Goal: Task Accomplishment & Management: Manage account settings

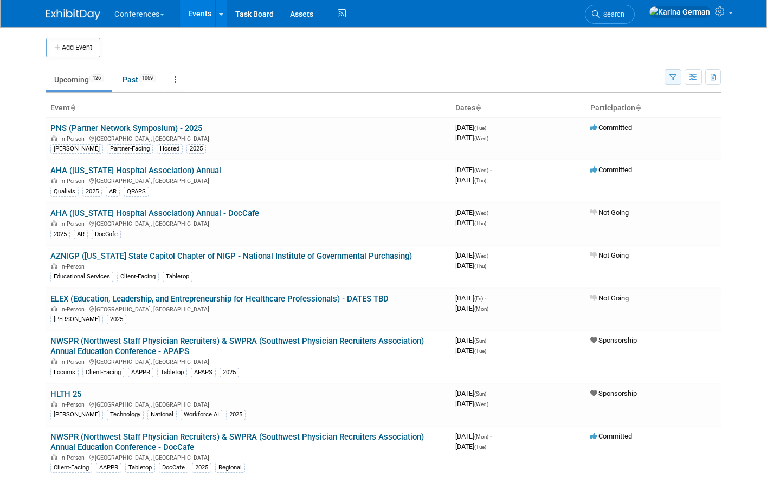
click at [670, 81] on button "button" at bounding box center [672, 77] width 17 height 16
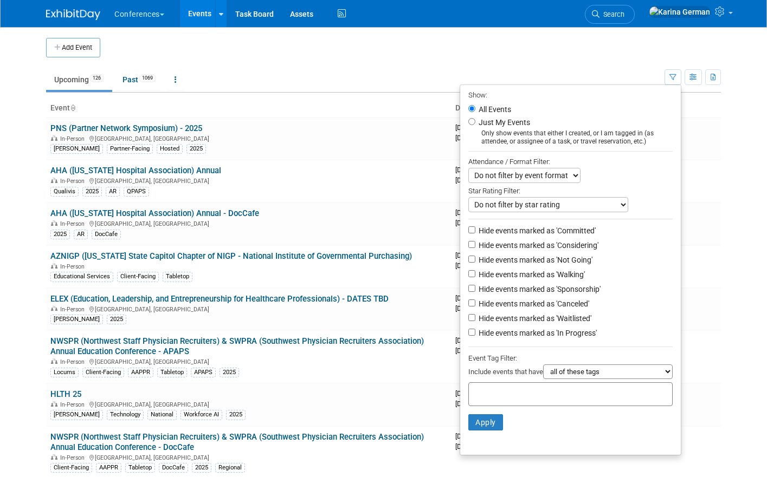
click at [528, 398] on input "text" at bounding box center [516, 392] width 87 height 11
type input "quali"
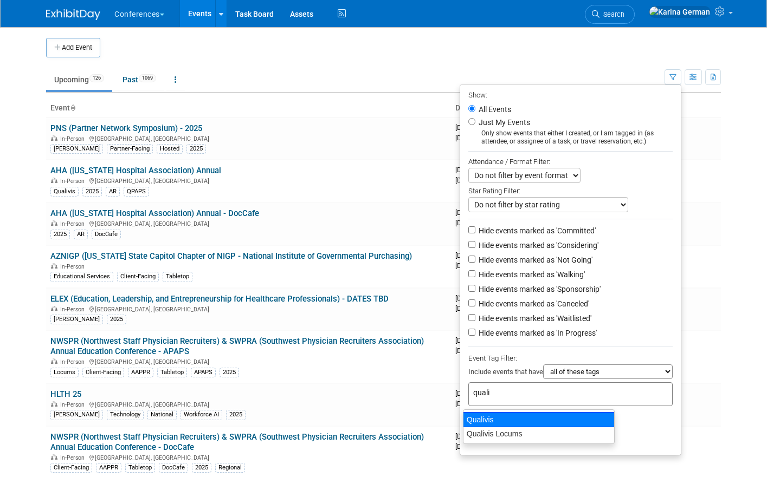
click at [561, 424] on div "Qualivis" at bounding box center [539, 419] width 152 height 15
type input "Qualivis"
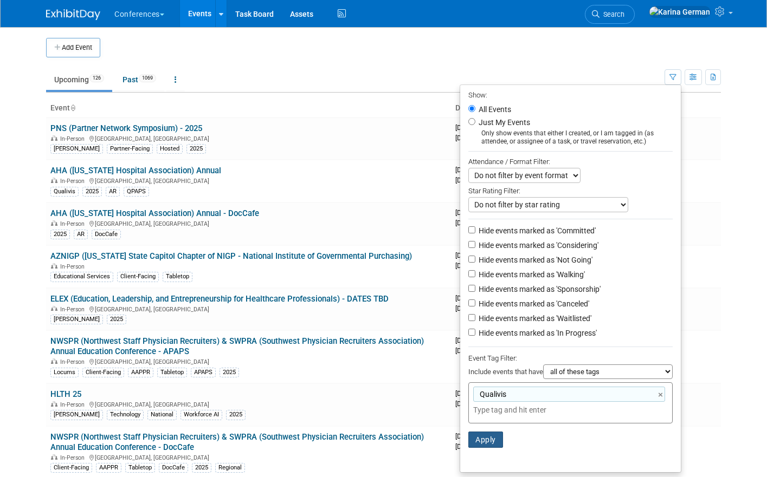
click at [481, 441] on button "Apply" at bounding box center [485, 440] width 35 height 16
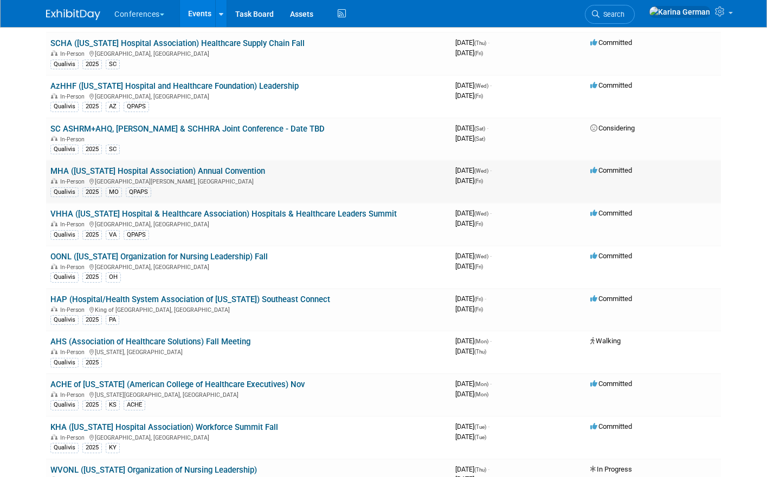
scroll to position [191, 0]
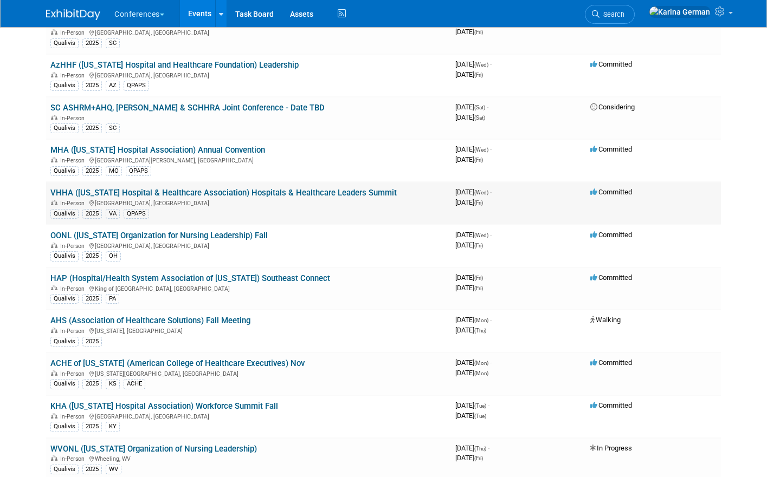
click at [202, 195] on link "VHHA ([US_STATE] Hospital & Healthcare Association) Hospitals & Healthcare Lead…" at bounding box center [223, 193] width 346 height 10
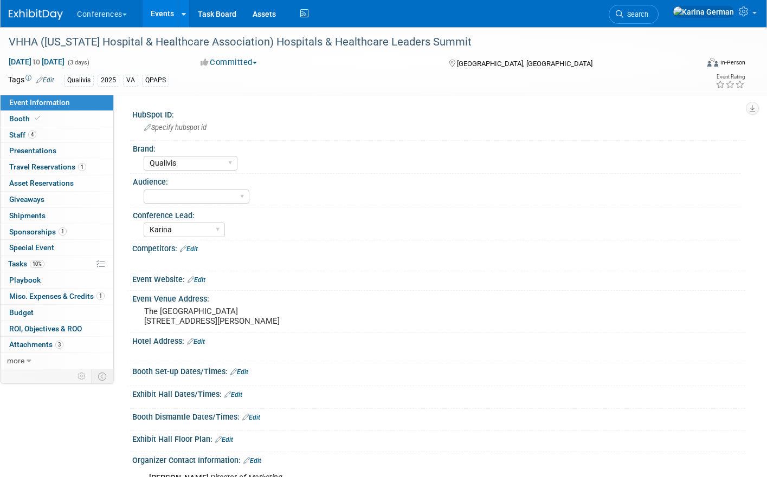
select select "Qualivis"
select select "Karina"
click at [247, 44] on div "VHHA ([US_STATE] Hospital & Healthcare Association) Hospitals & Healthcare Lead…" at bounding box center [343, 43] width 677 height 20
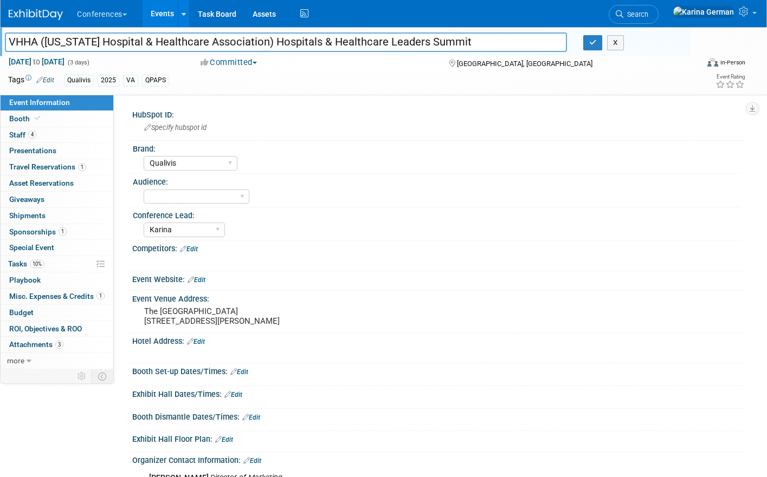
click at [247, 44] on input "VHHA ([US_STATE] Hospital & Healthcare Association) Hospitals & Healthcare Lead…" at bounding box center [286, 42] width 562 height 19
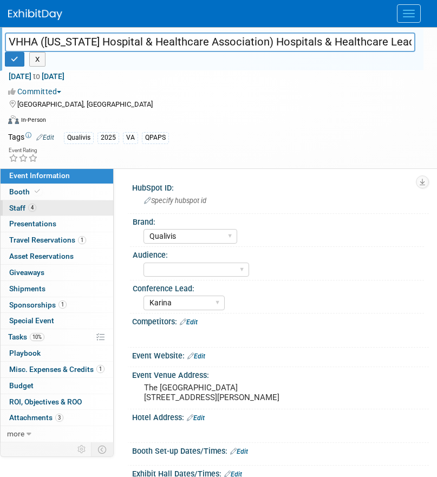
click at [65, 208] on link "4 Staff 4" at bounding box center [57, 208] width 113 height 16
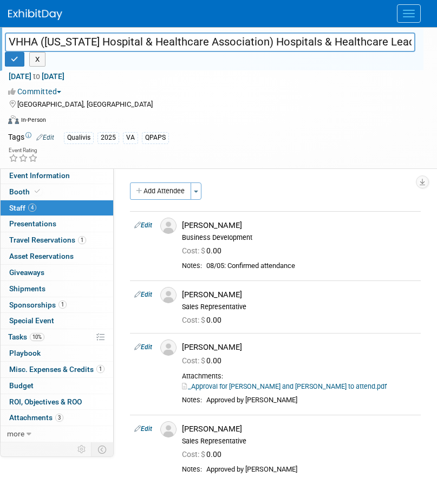
scroll to position [30, 0]
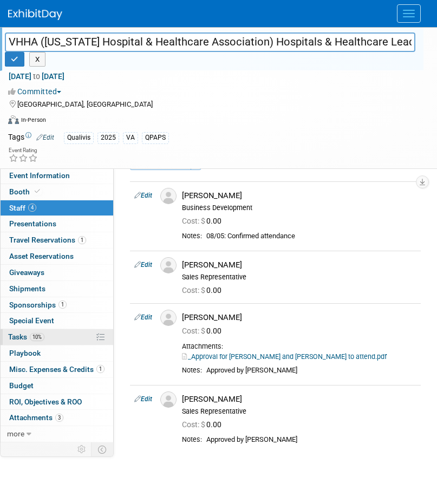
click at [57, 342] on link "10% Tasks 10%" at bounding box center [57, 337] width 113 height 16
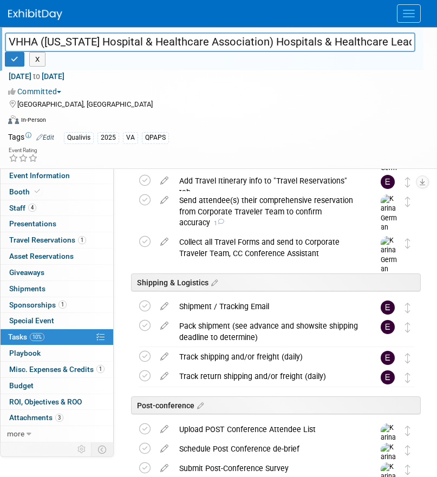
scroll to position [683, 0]
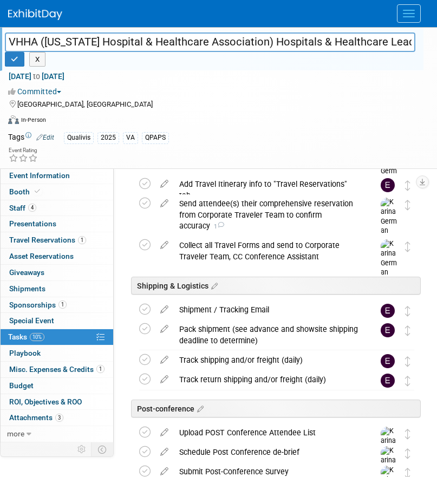
click at [330, 41] on input "VHHA ([US_STATE] Hospital & Healthcare Association) Hospitals & Healthcare Lead…" at bounding box center [210, 42] width 411 height 19
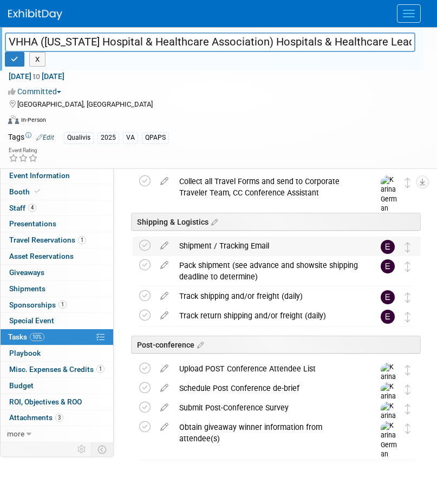
scroll to position [760, 0]
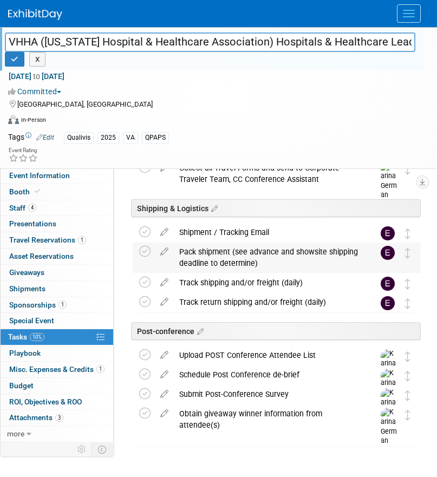
click at [235, 255] on div "Pack shipment (see advance and showsite shipping deadline to determine)" at bounding box center [266, 258] width 185 height 30
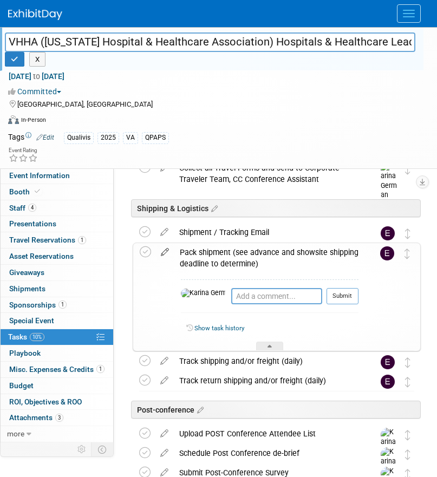
click at [161, 252] on icon at bounding box center [164, 250] width 19 height 14
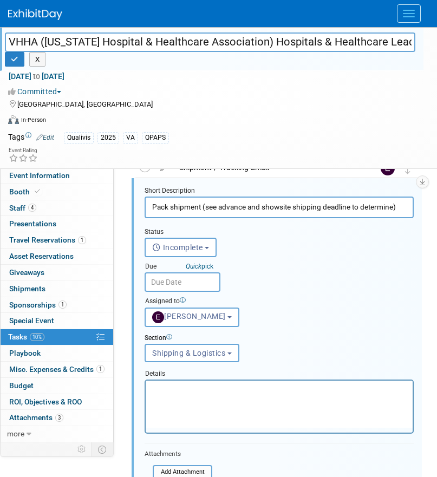
scroll to position [844, 0]
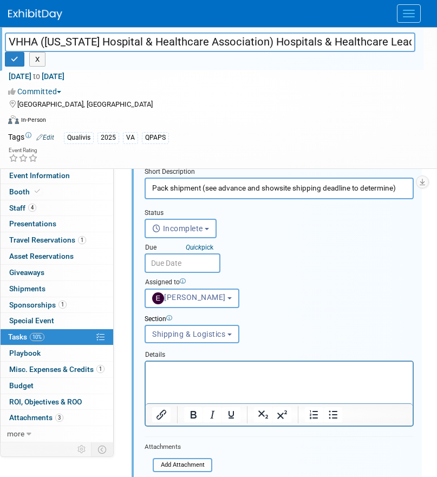
click at [184, 261] on input "text" at bounding box center [183, 264] width 76 height 20
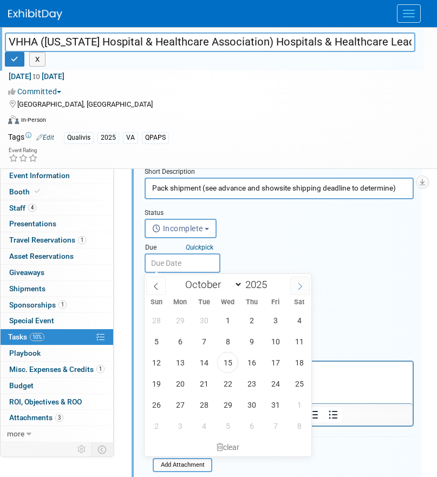
click at [294, 288] on span at bounding box center [300, 286] width 20 height 18
select select "10"
click at [274, 344] on span "7" at bounding box center [275, 341] width 21 height 21
type input "[DATE]"
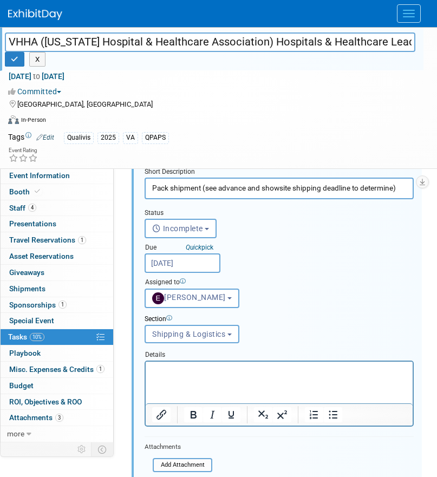
click at [275, 303] on div "Assigned to <img src="https://www.exhibitday.com/Images/Unassigned-User-Icon.pn…" at bounding box center [280, 290] width 286 height 35
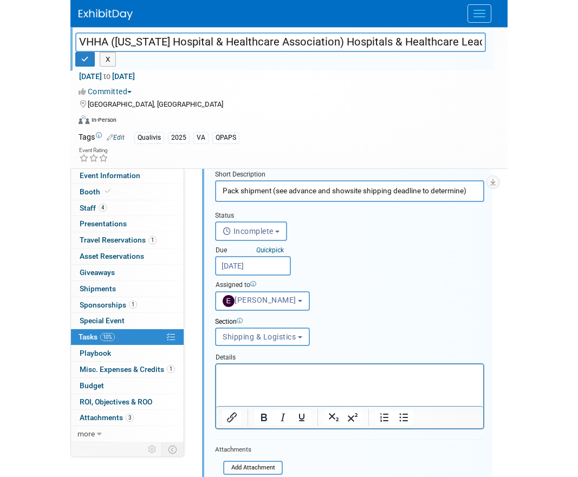
scroll to position [842, 0]
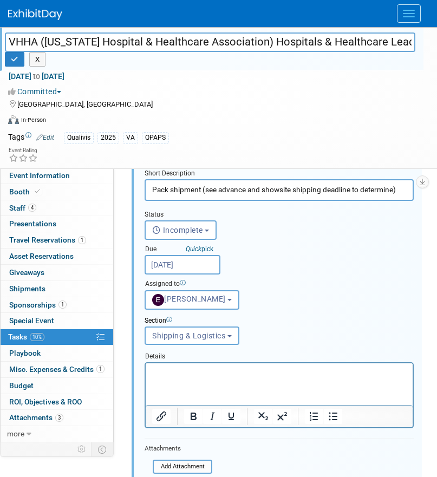
click at [227, 378] on p "Rich Text Area. Press ALT-0 for help." at bounding box center [279, 373] width 255 height 10
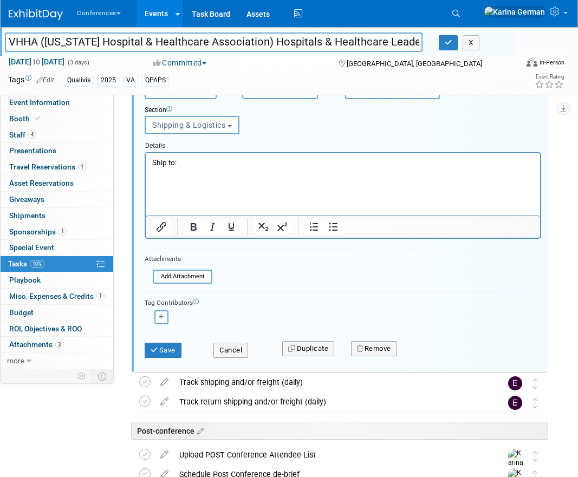
scroll to position [716, 0]
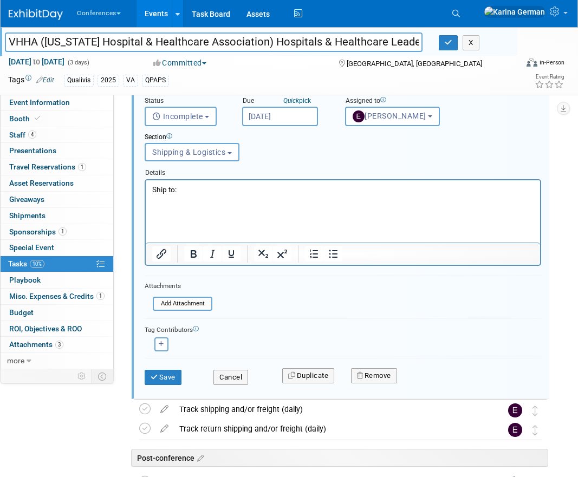
click at [169, 204] on p "Rich Text Area. Press ALT-0 for help." at bounding box center [343, 199] width 382 height 10
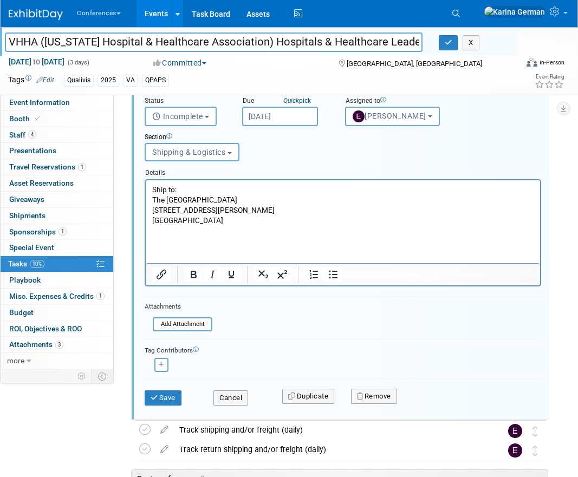
click at [245, 199] on p "The Omni Homestead Resort 7696 Sam Snead Hwy, Hot Springs, VA 24445" at bounding box center [343, 209] width 382 height 31
click at [260, 199] on p "The Omni Homestead Resort 7696 Sam Snead Hwy, Hot Springs, VA 24445" at bounding box center [343, 209] width 382 height 31
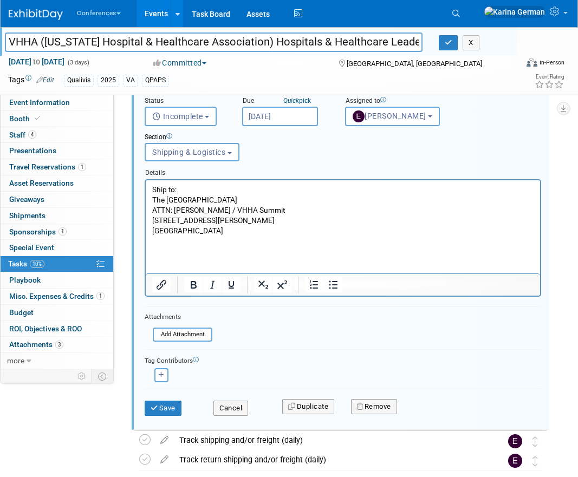
click at [229, 245] on p "Rich Text Area. Press ALT-0 for help." at bounding box center [343, 241] width 382 height 10
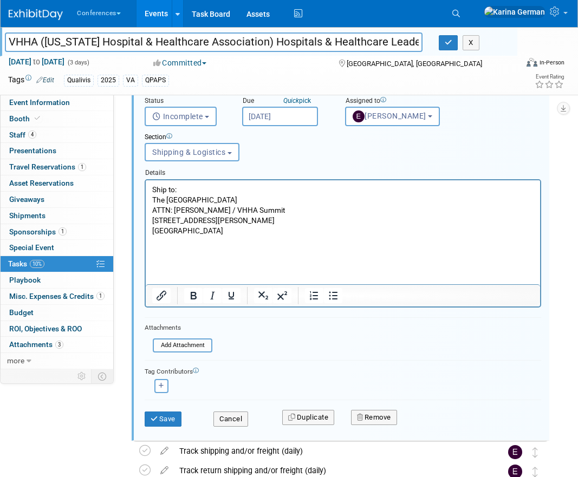
click at [172, 193] on p "Ship to:" at bounding box center [343, 189] width 382 height 10
click at [189, 292] on icon "Bold" at bounding box center [193, 295] width 13 height 13
click at [167, 257] on html "Ship to: The Omni Homestead Resort ATTN: Joe Dunmire / VHHA Summit 7696 Sam Sne…" at bounding box center [343, 218] width 394 height 77
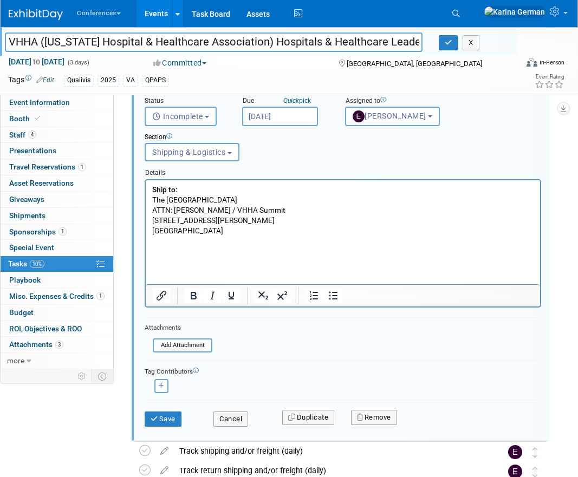
click at [166, 256] on p "Rich Text Area. Press ALT-0 for help." at bounding box center [343, 251] width 382 height 10
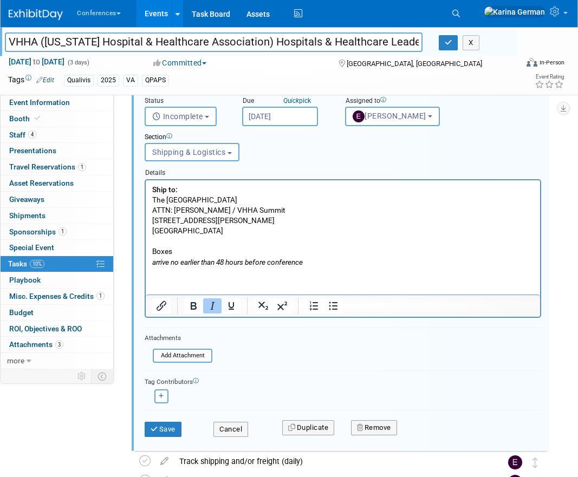
click at [152, 262] on icon "arrive no earlier than 48 hours before conference" at bounding box center [227, 261] width 151 height 9
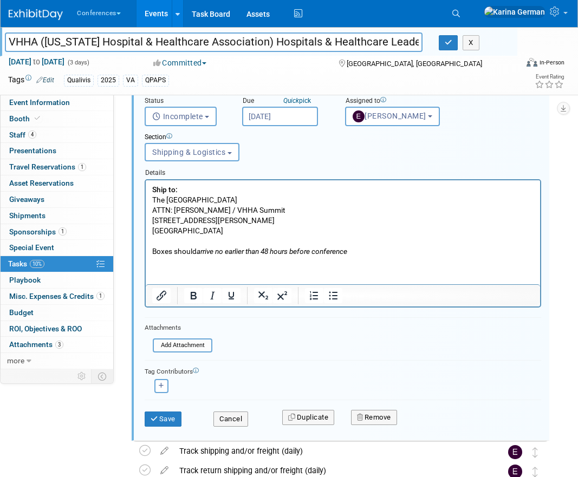
click at [221, 254] on icon "arrive no earlier than 48 hours before conference" at bounding box center [272, 251] width 151 height 9
click at [214, 296] on icon "Italic" at bounding box center [212, 295] width 13 height 13
click at [215, 296] on icon "Italic" at bounding box center [212, 295] width 13 height 13
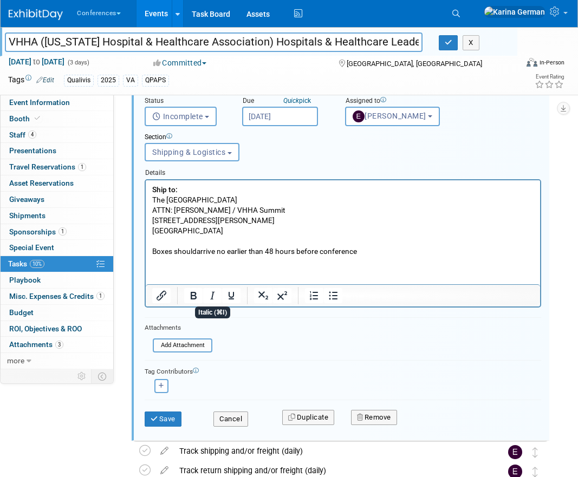
click at [302, 257] on html "Ship to: The Omni Homestead Resort ATTN: Joe Dunmire / VHHA Summit 7696 Sam Sne…" at bounding box center [343, 218] width 394 height 77
click at [379, 257] on html "Ship to: The Omni Homestead Resort ATTN: Joe Dunmire / VHHA Summit 7696 Sam Sne…" at bounding box center [343, 218] width 394 height 77
click at [226, 234] on p "ATTN: Joe Dunmire / VHHA Summit 7696 Sam Snead Hwy, Hot Springs, VA 24445" at bounding box center [343, 220] width 382 height 31
click at [240, 257] on html "Ship to: The Omni Homestead Resort ATTN: Joe Dunmire / VHHA Summit 7696 Sam Sne…" at bounding box center [343, 218] width 394 height 77
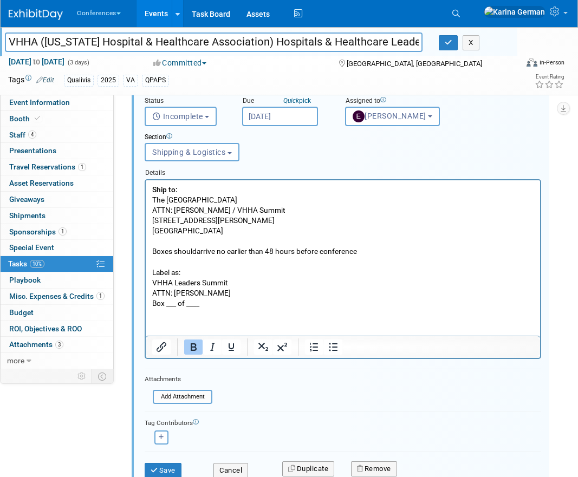
click at [153, 189] on b "Ship to:" at bounding box center [164, 189] width 25 height 9
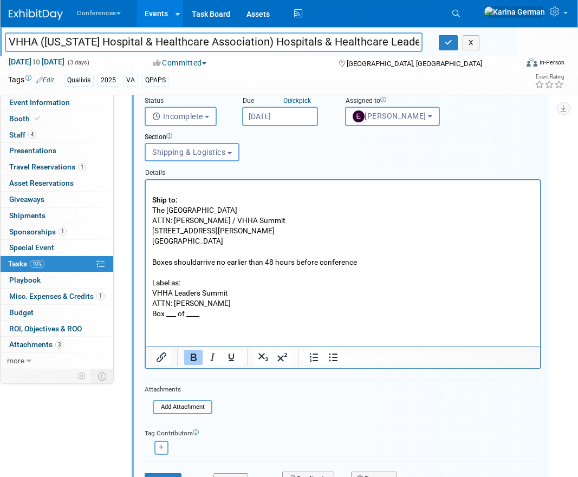
click at [164, 184] on p "Rich Text Area. Press ALT-0 for help." at bounding box center [343, 189] width 382 height 10
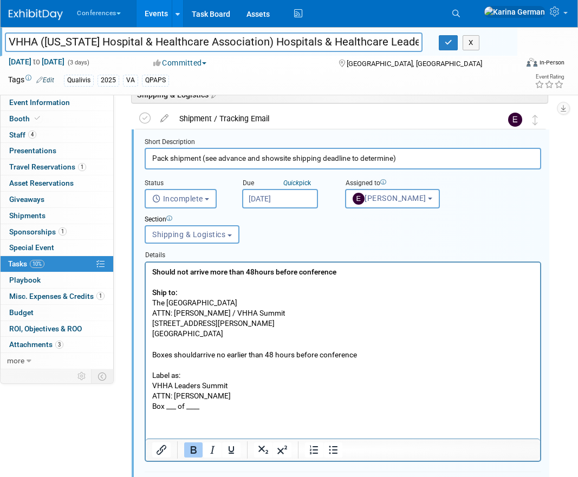
scroll to position [627, 0]
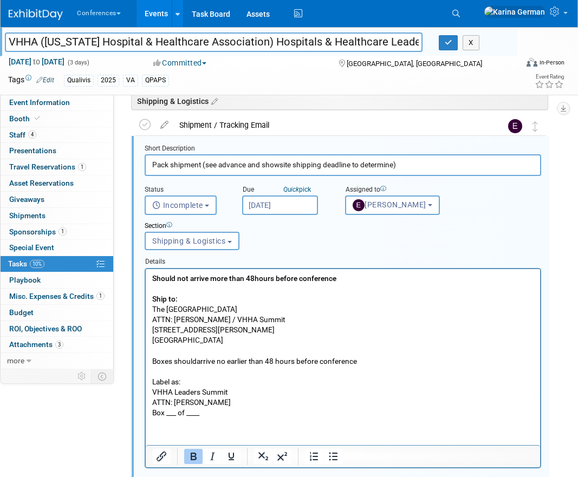
click at [273, 206] on input "[DATE]" at bounding box center [280, 206] width 76 height 20
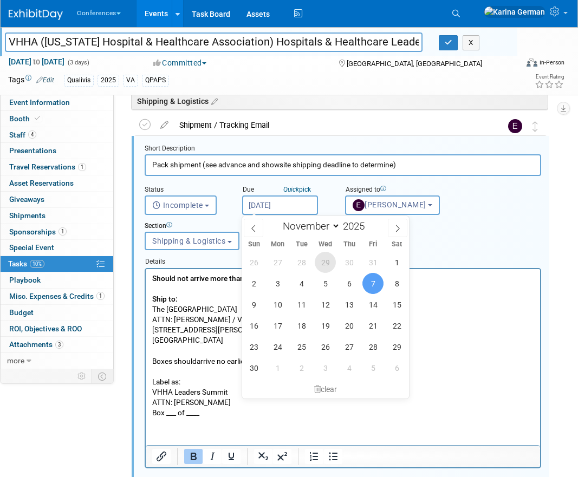
click at [326, 263] on span "29" at bounding box center [325, 262] width 21 height 21
type input "Oct 29, 2025"
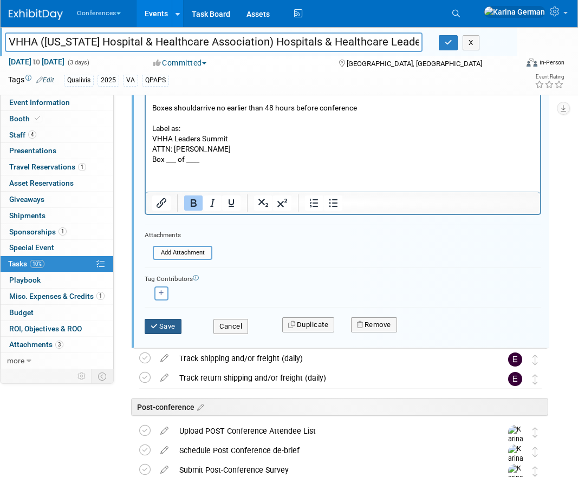
click at [152, 328] on icon "submit" at bounding box center [155, 326] width 9 height 7
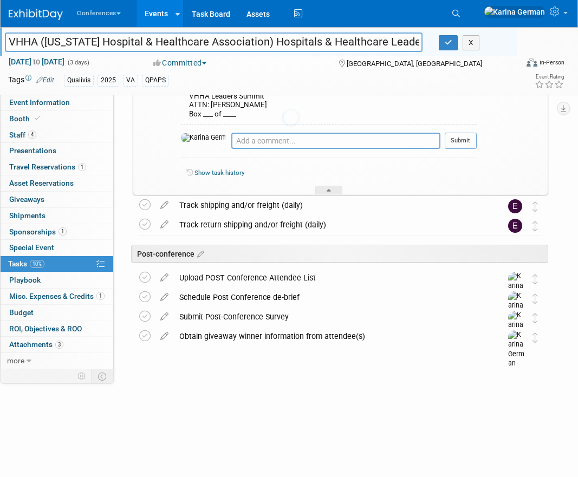
scroll to position [739, 0]
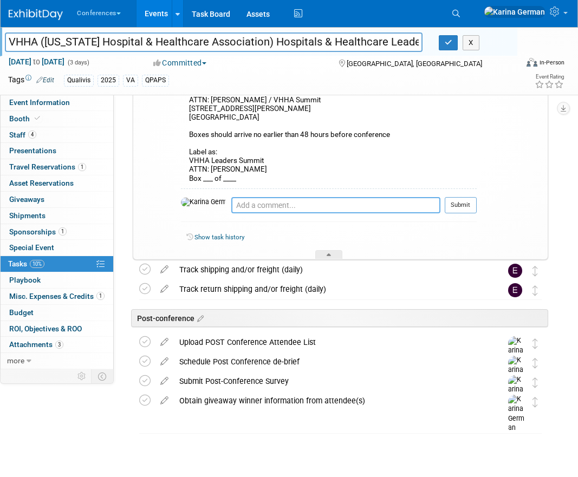
click at [288, 210] on textarea at bounding box center [335, 205] width 209 height 16
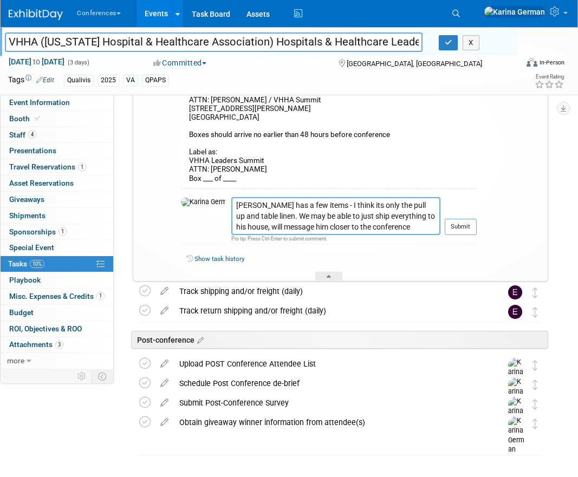
type textarea "Joe dunmire has a few items - I think its only the pull up and table linen. We …"
click at [461, 213] on td "Submit" at bounding box center [458, 220] width 36 height 47
click at [461, 222] on button "Submit" at bounding box center [461, 227] width 32 height 16
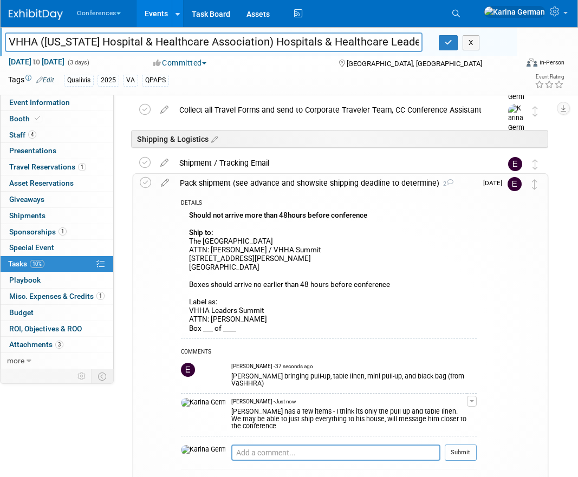
click at [255, 185] on div "Pack shipment (see advance and showsite shipping deadline to determine) 2" at bounding box center [325, 183] width 302 height 18
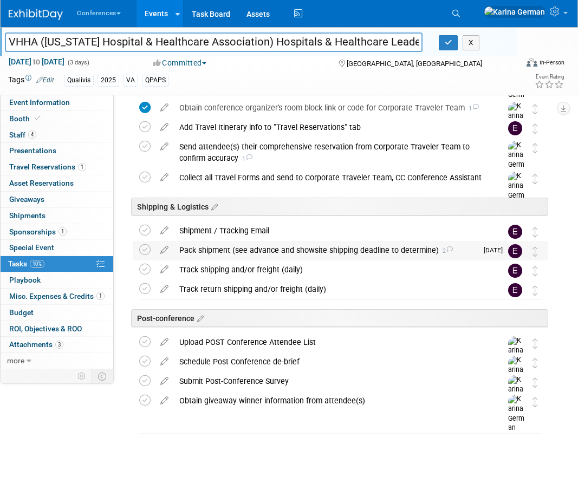
scroll to position [521, 0]
click at [169, 346] on icon at bounding box center [164, 340] width 19 height 14
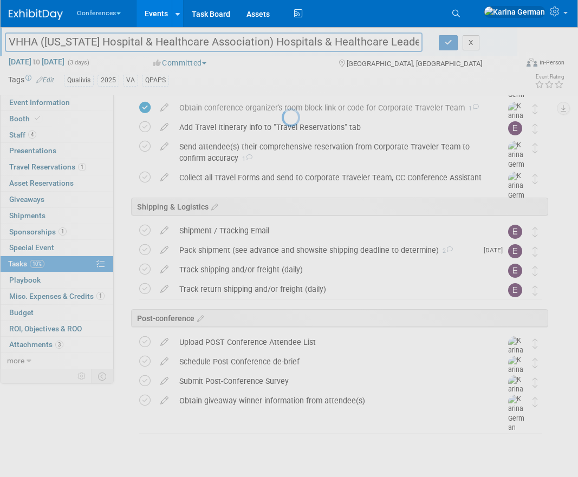
select select "9"
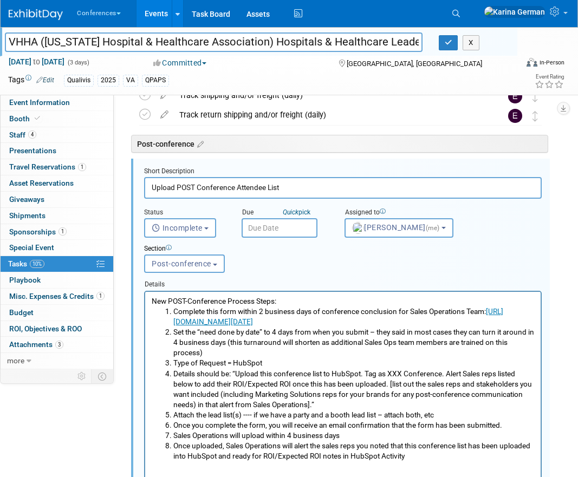
scroll to position [711, 0]
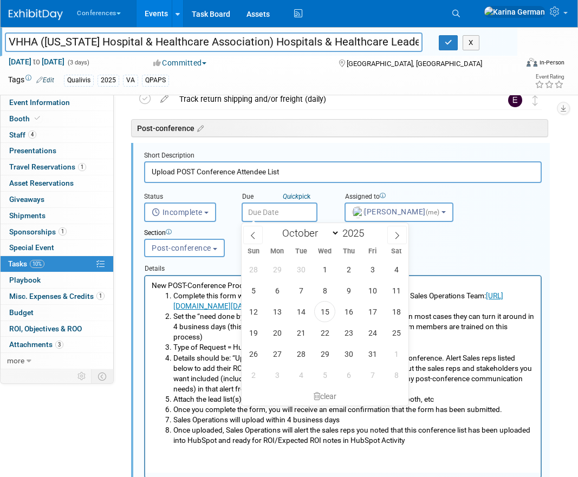
click at [275, 213] on input "text" at bounding box center [280, 213] width 76 height 20
click at [329, 356] on span "29" at bounding box center [324, 353] width 21 height 21
type input "Oct 29, 2025"
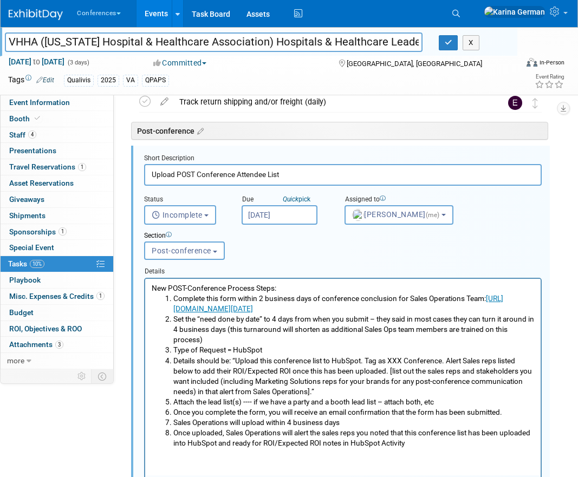
scroll to position [715, 0]
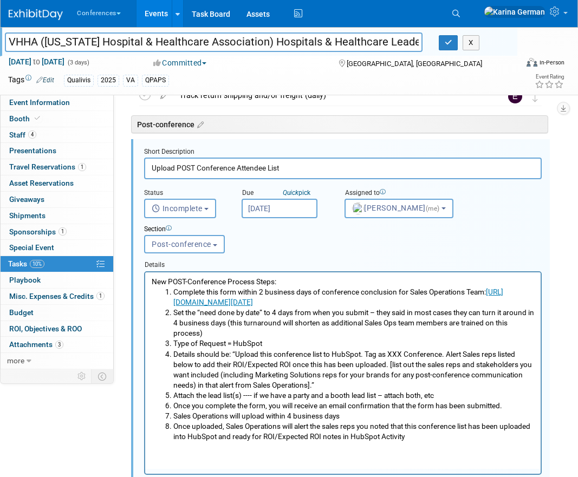
click at [289, 209] on input "Oct 29, 2025" at bounding box center [280, 209] width 76 height 20
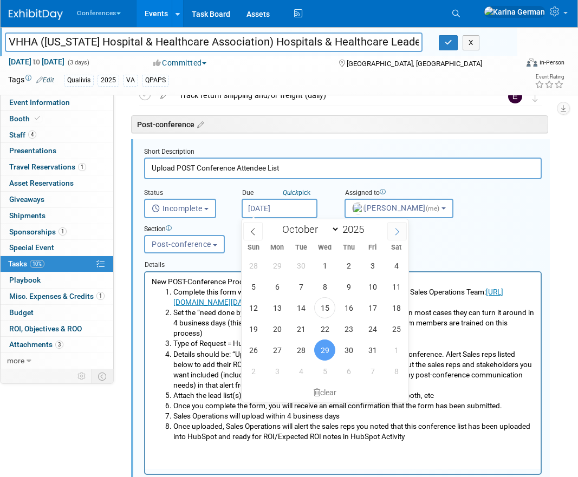
click at [392, 230] on span at bounding box center [397, 231] width 20 height 18
select select "10"
click at [283, 305] on span "10" at bounding box center [277, 307] width 21 height 21
type input "Nov 10, 2025"
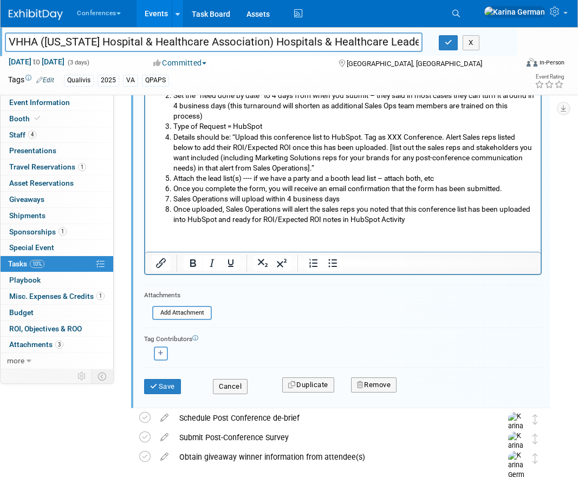
scroll to position [941, 0]
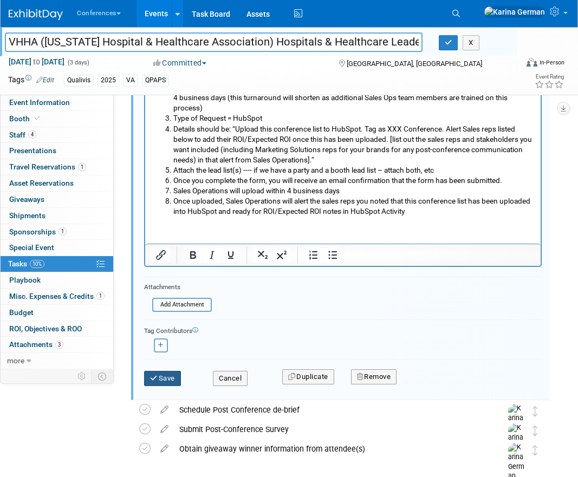
click at [176, 372] on button "Save" at bounding box center [162, 378] width 37 height 15
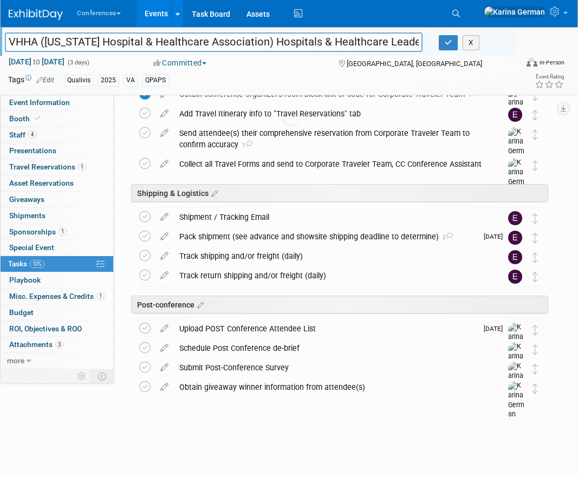
scroll to position [521, 0]
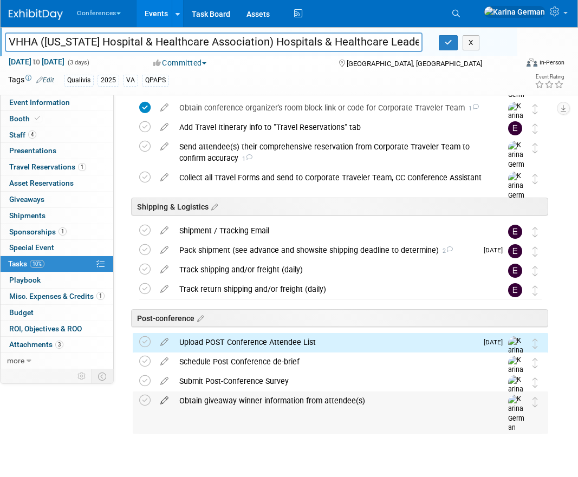
click at [163, 401] on icon at bounding box center [164, 399] width 19 height 14
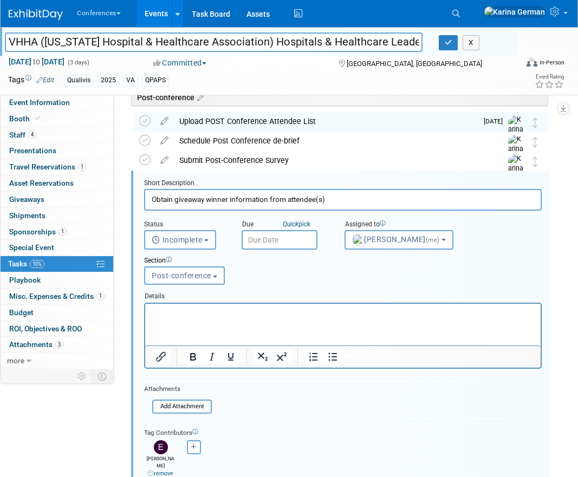
scroll to position [754, 0]
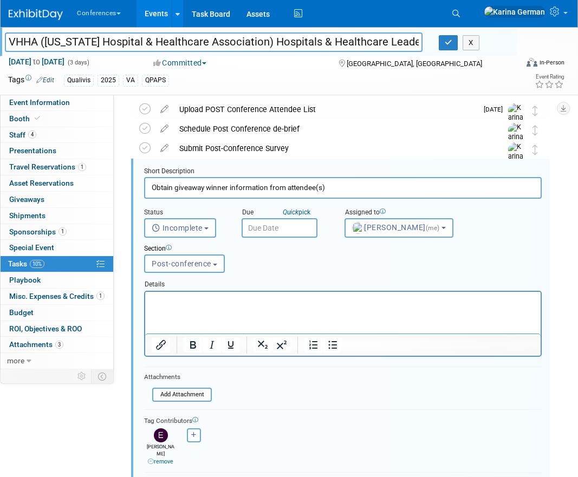
click at [281, 231] on input "text" at bounding box center [280, 228] width 76 height 20
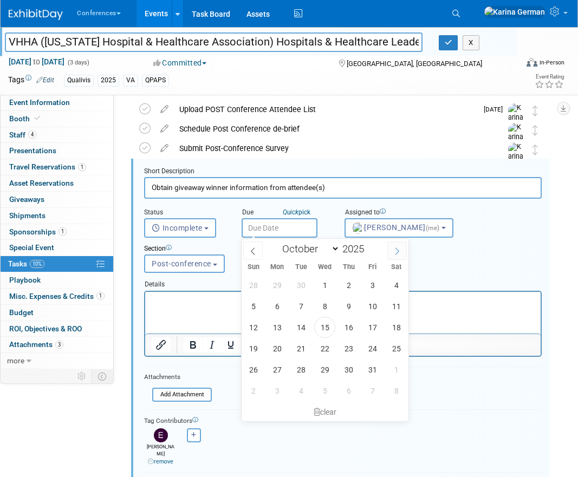
click at [395, 252] on icon at bounding box center [397, 252] width 8 height 8
select select "10"
click at [271, 328] on span "10" at bounding box center [277, 327] width 21 height 21
type input "Nov 10, 2025"
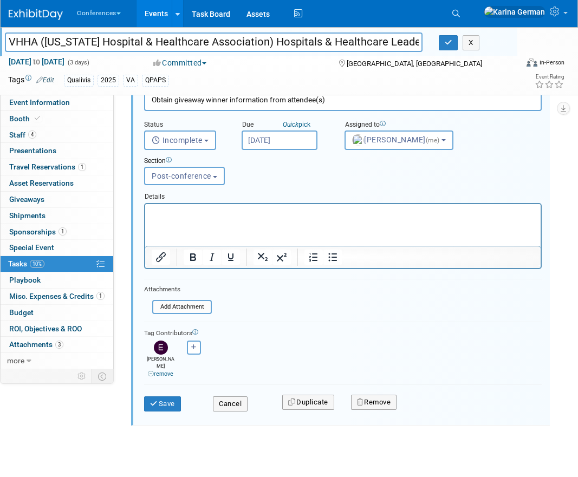
scroll to position [850, 0]
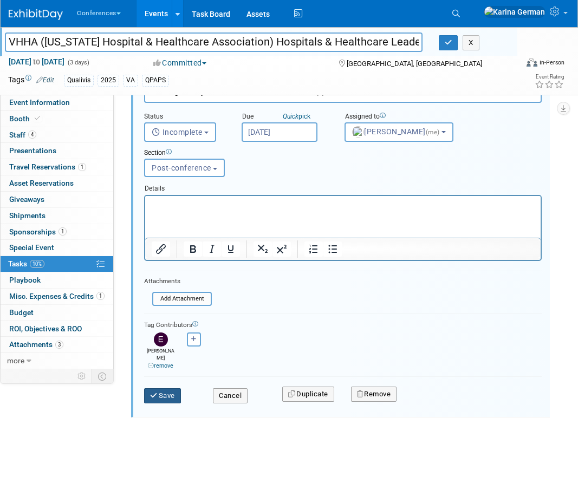
click at [162, 389] on button "Save" at bounding box center [162, 395] width 37 height 15
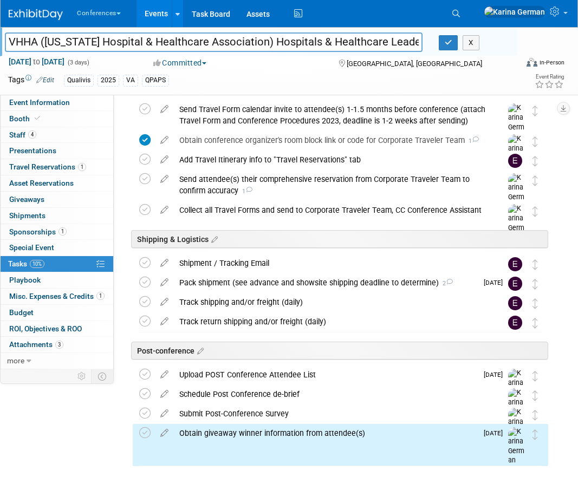
scroll to position [484, 0]
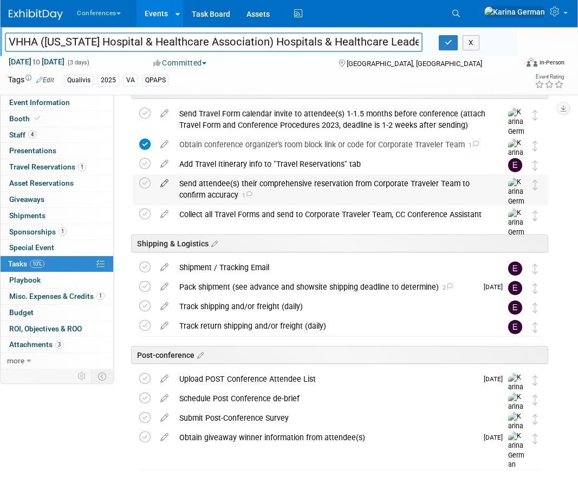
click at [165, 181] on icon at bounding box center [164, 181] width 19 height 14
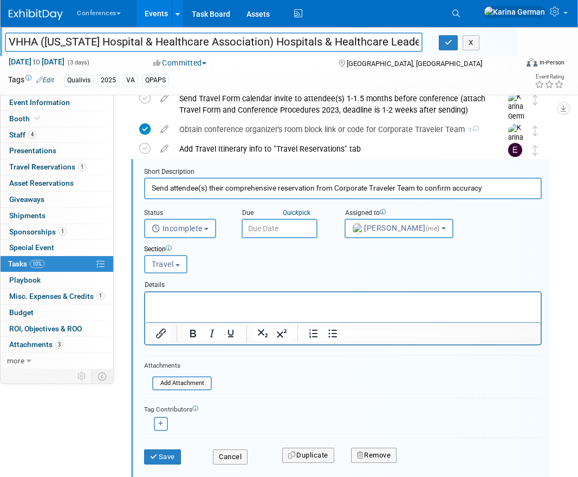
scroll to position [500, 0]
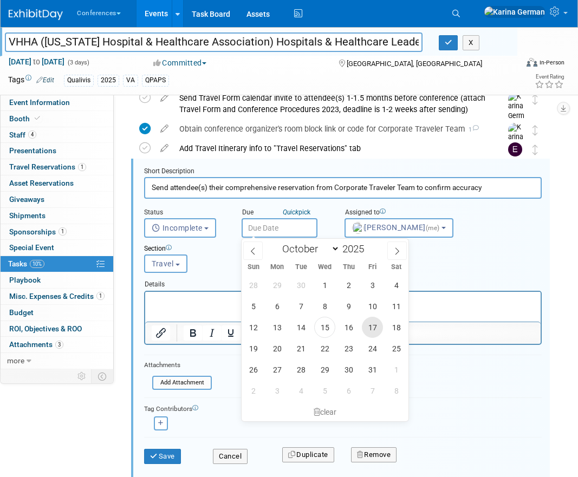
click at [373, 335] on span "17" at bounding box center [372, 327] width 21 height 21
type input "Oct 17, 2025"
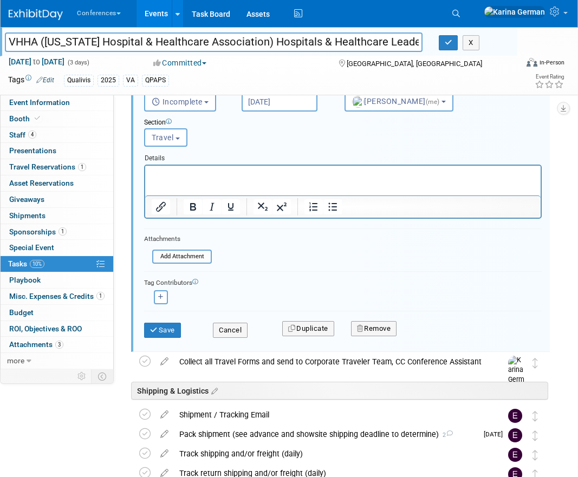
scroll to position [651, 0]
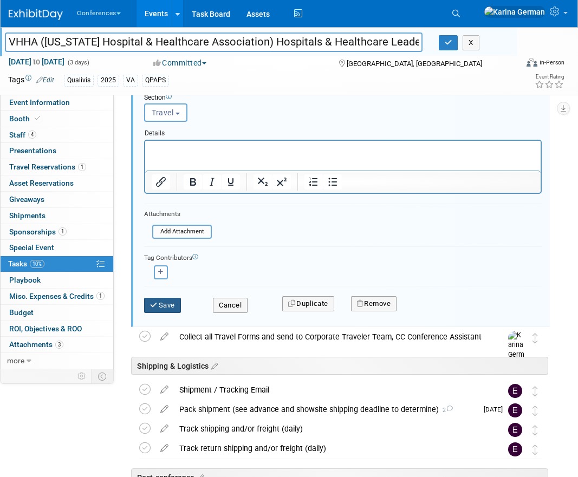
click at [176, 308] on button "Save" at bounding box center [162, 305] width 37 height 15
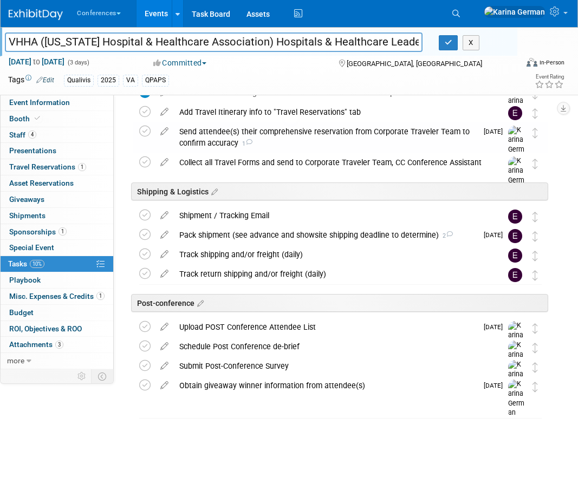
scroll to position [521, 0]
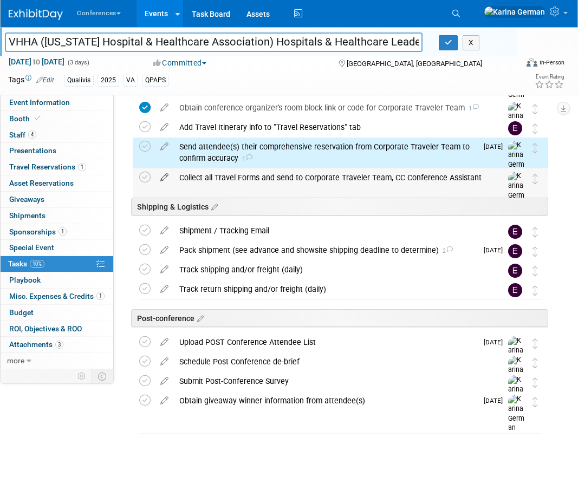
click at [168, 182] on link at bounding box center [164, 178] width 19 height 10
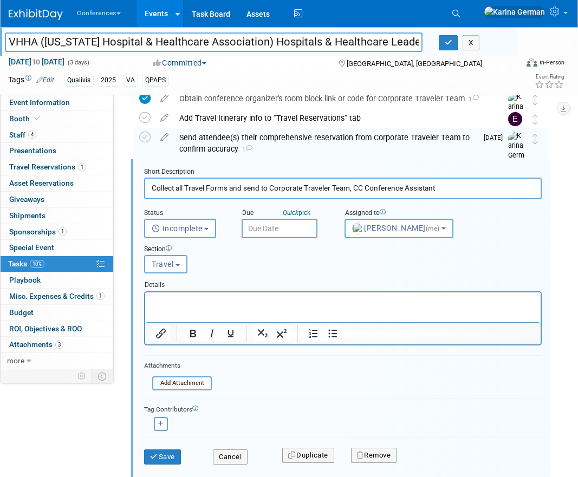
scroll to position [531, 0]
click at [274, 228] on input "text" at bounding box center [280, 228] width 76 height 20
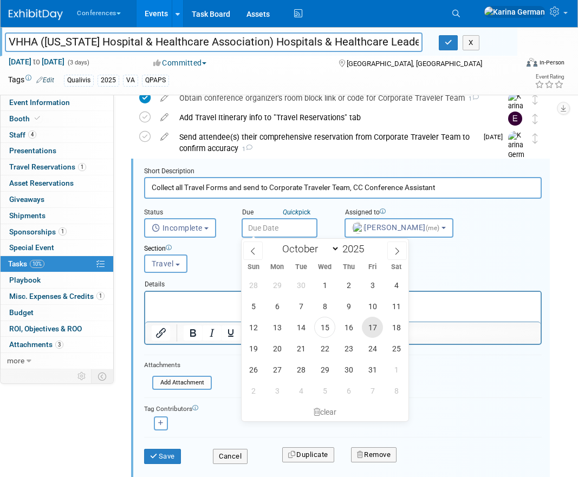
click at [381, 326] on span "17" at bounding box center [372, 327] width 21 height 21
type input "Oct 17, 2025"
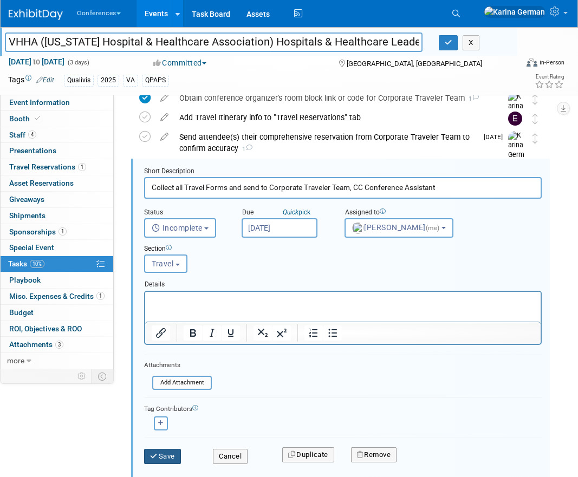
click at [173, 458] on button "Save" at bounding box center [162, 456] width 37 height 15
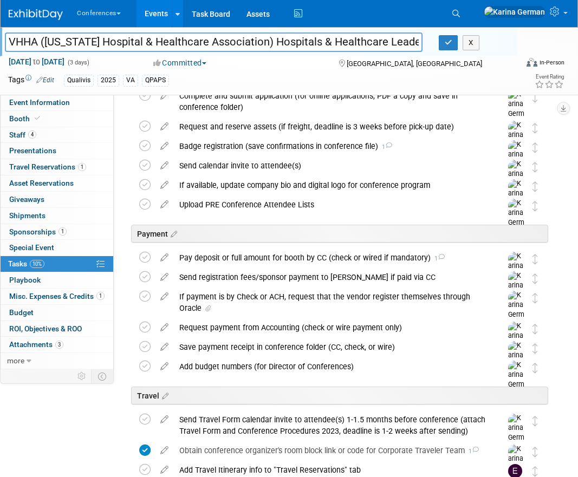
scroll to position [157, 0]
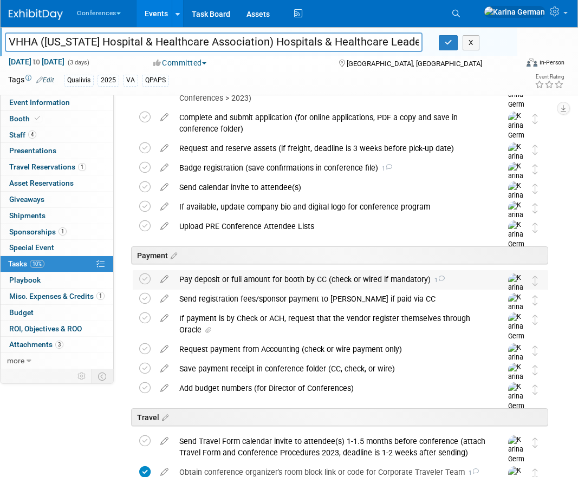
click at [290, 272] on div "Pay deposit or full amount for booth by CC (check or wired if mandatory) 1" at bounding box center [330, 279] width 313 height 18
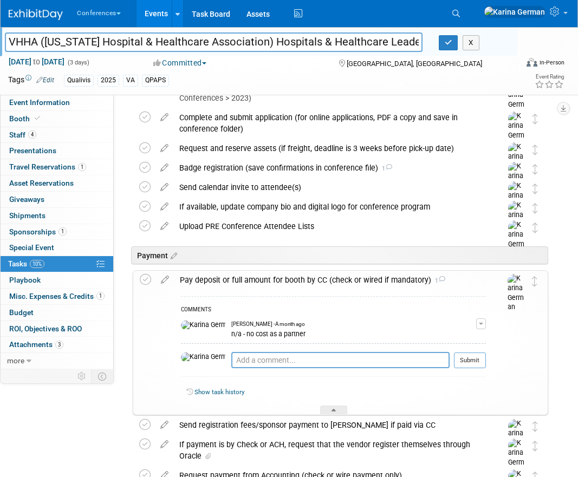
click at [290, 272] on div "Pay deposit or full amount for booth by CC (check or wired if mandatory) 1" at bounding box center [330, 280] width 312 height 18
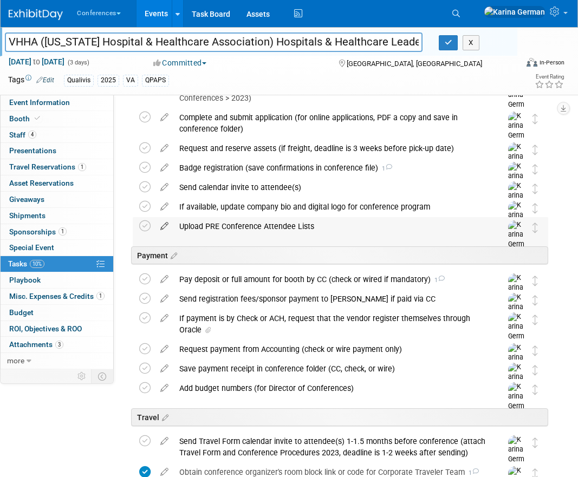
click at [161, 224] on icon at bounding box center [164, 224] width 19 height 14
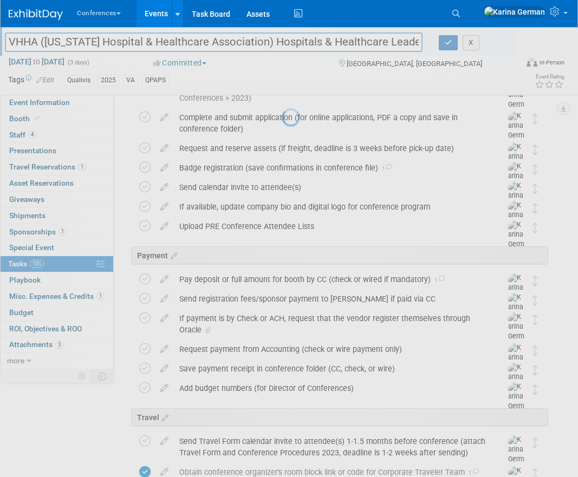
select select "9"
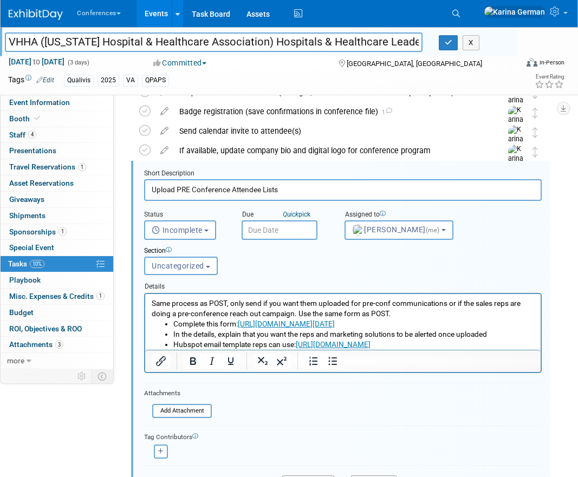
scroll to position [215, 0]
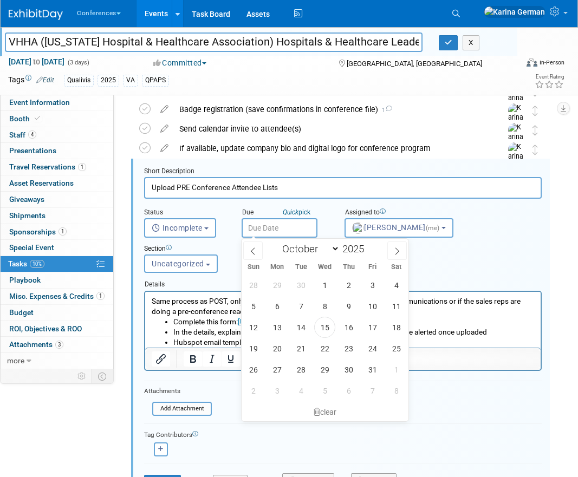
click at [271, 231] on input "text" at bounding box center [280, 228] width 76 height 20
click at [325, 351] on span "22" at bounding box center [324, 348] width 21 height 21
type input "Oct 22, 2025"
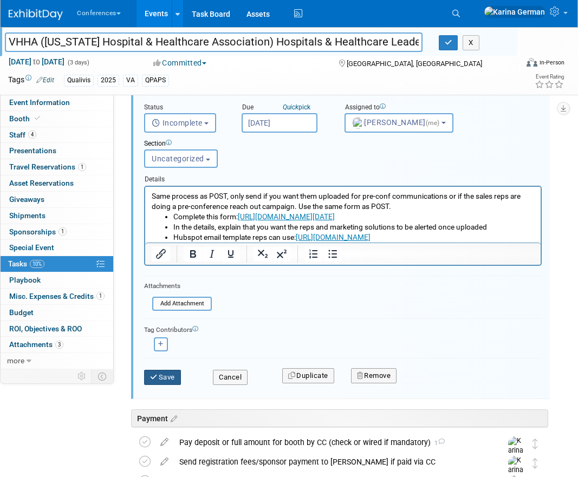
click at [170, 382] on button "Save" at bounding box center [162, 377] width 37 height 15
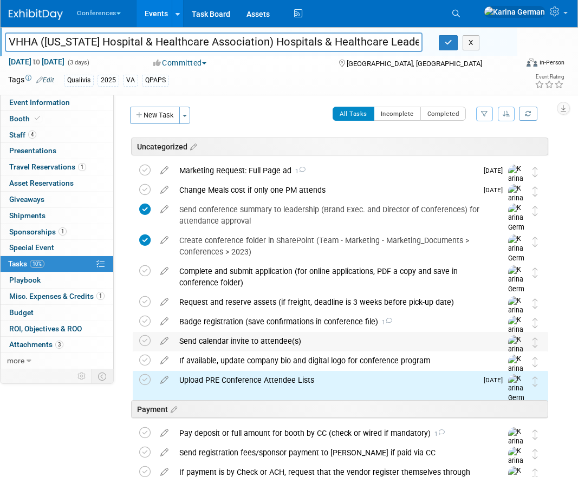
scroll to position [31, 0]
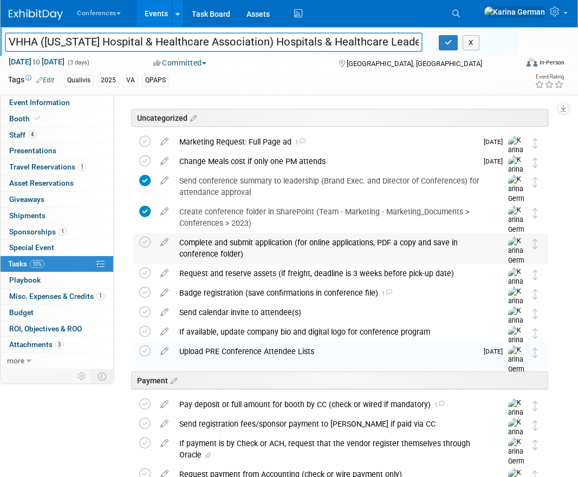
click at [219, 246] on div "Complete and submit application (for online applications, PDF a copy and save i…" at bounding box center [330, 249] width 313 height 30
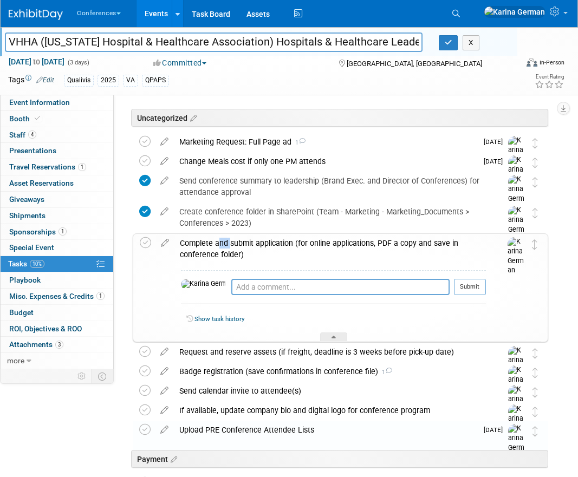
click at [219, 246] on div "Complete and submit application (for online applications, PDF a copy and save i…" at bounding box center [330, 249] width 312 height 30
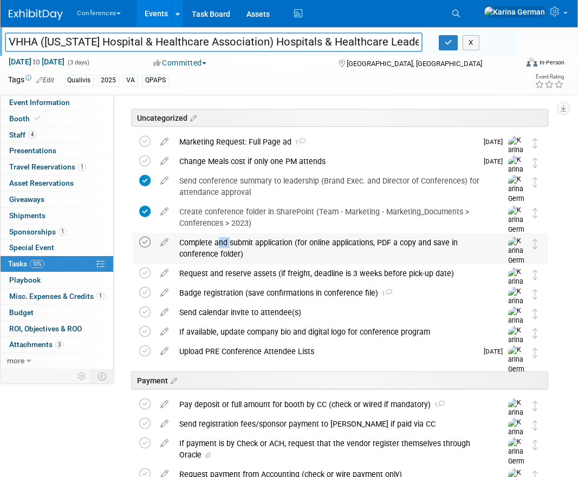
click at [145, 242] on icon at bounding box center [144, 242] width 11 height 11
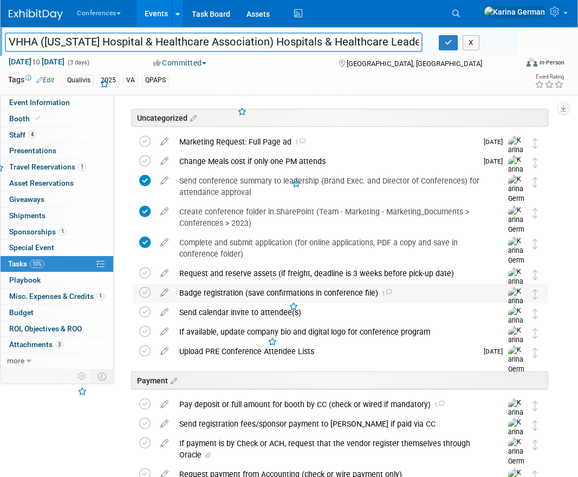
click at [214, 295] on div "Badge registration (save confirmations in conference file) 1" at bounding box center [330, 293] width 313 height 18
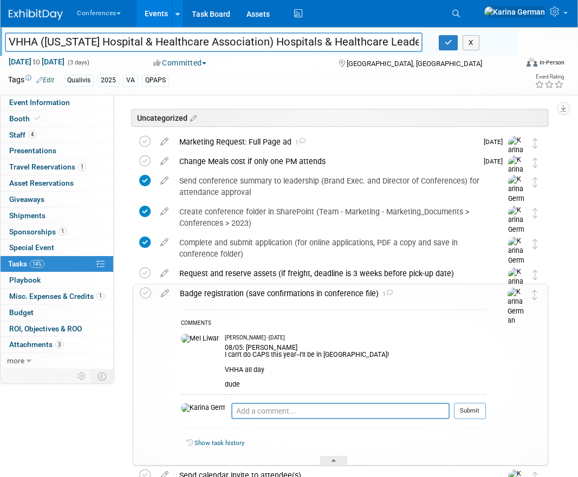
click at [214, 295] on div "Badge registration (save confirmations in conference file) 1" at bounding box center [330, 293] width 312 height 18
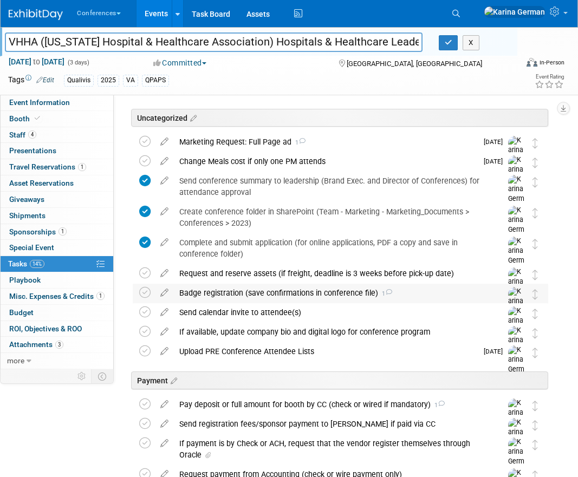
scroll to position [0, 0]
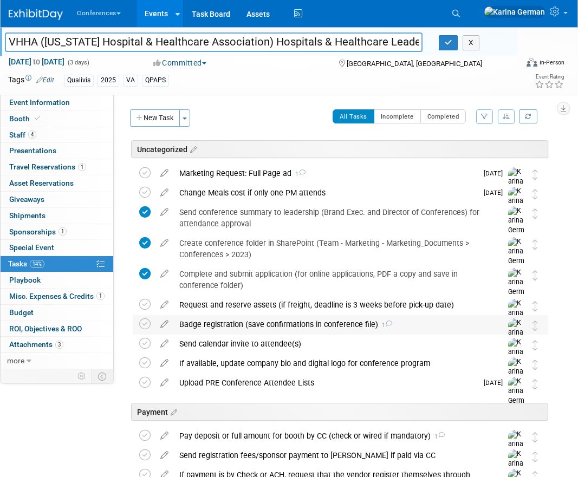
click at [254, 327] on div "Badge registration (save confirmations in conference file) 1" at bounding box center [330, 324] width 313 height 18
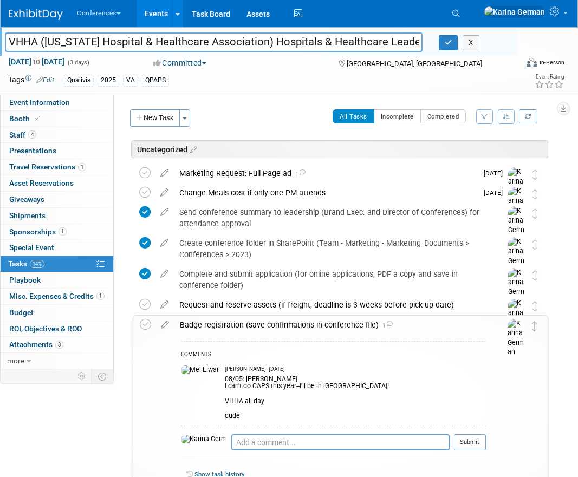
click at [254, 327] on div "Badge registration (save confirmations in conference file) 1" at bounding box center [330, 325] width 312 height 18
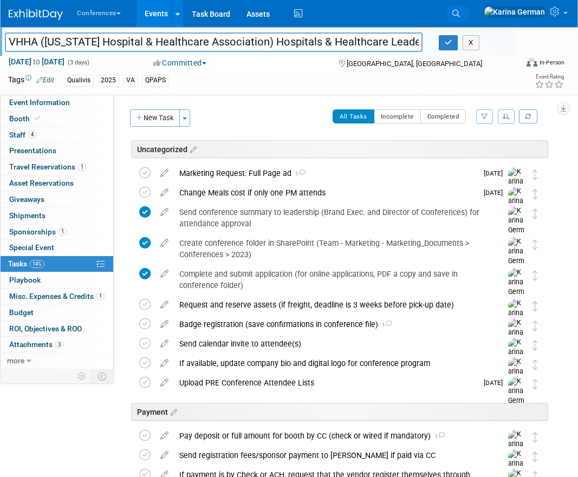
click at [460, 10] on icon at bounding box center [456, 14] width 8 height 8
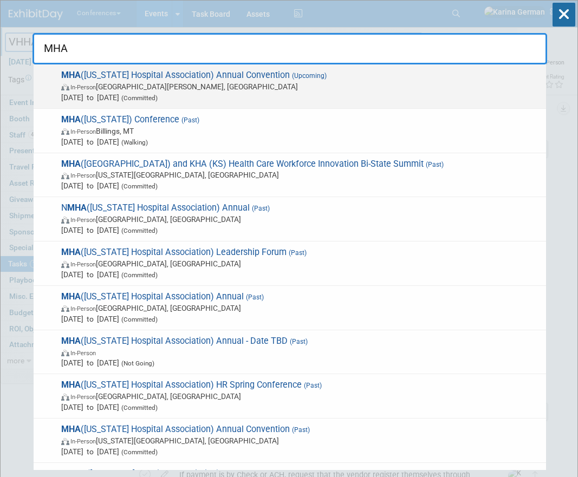
type input "MHA"
click at [148, 83] on span "In-Person Saint Charles, MO" at bounding box center [300, 86] width 479 height 11
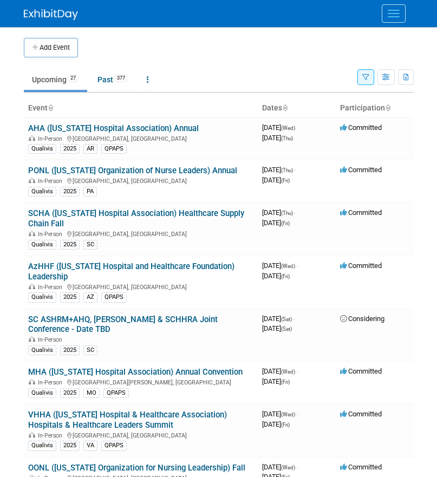
click at [374, 15] on div at bounding box center [219, 13] width 390 height 27
click at [381, 15] on div at bounding box center [219, 13] width 390 height 27
click at [398, 23] on div at bounding box center [219, 13] width 390 height 27
click at [396, 19] on button "Menu" at bounding box center [394, 13] width 24 height 18
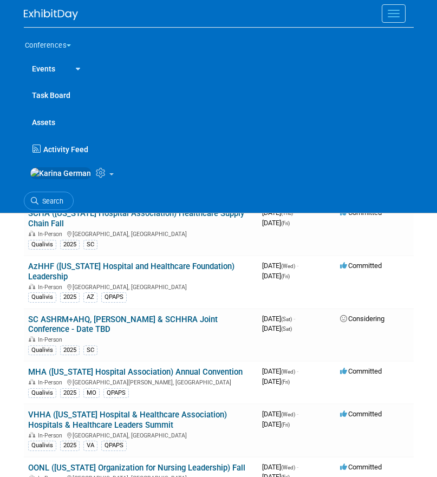
click at [37, 194] on ul "Search" at bounding box center [219, 200] width 390 height 27
click at [37, 203] on icon at bounding box center [35, 201] width 8 height 8
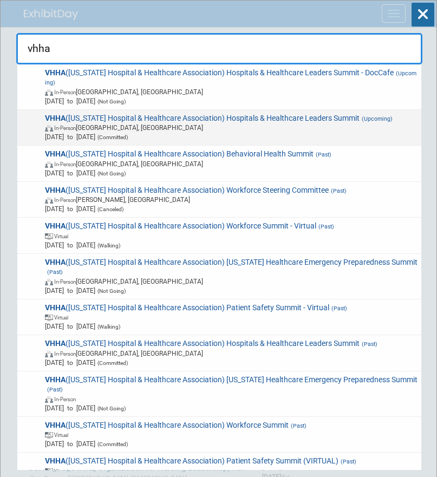
type input "vhha"
click at [269, 125] on span "In-Person Hot Springs, VA" at bounding box center [231, 127] width 373 height 9
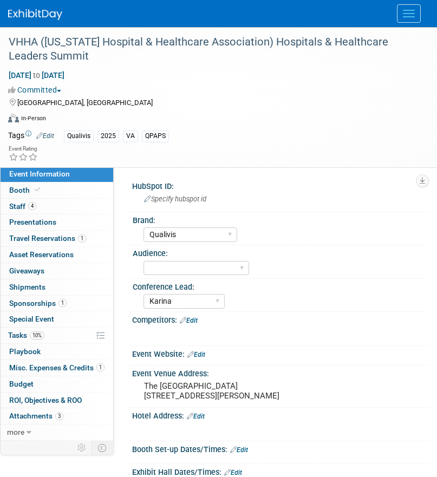
select select "Qualivis"
select select "Karina"
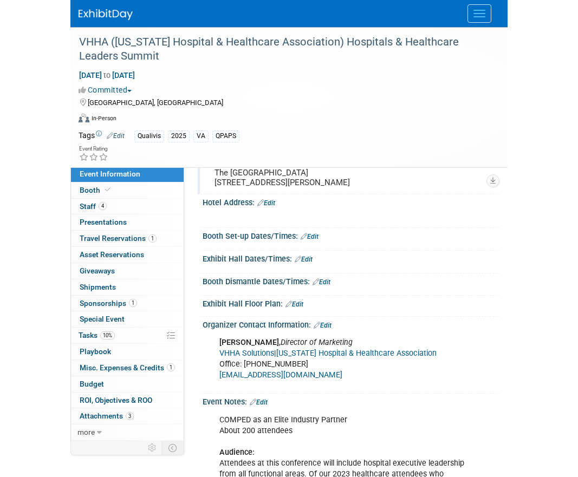
scroll to position [190, 0]
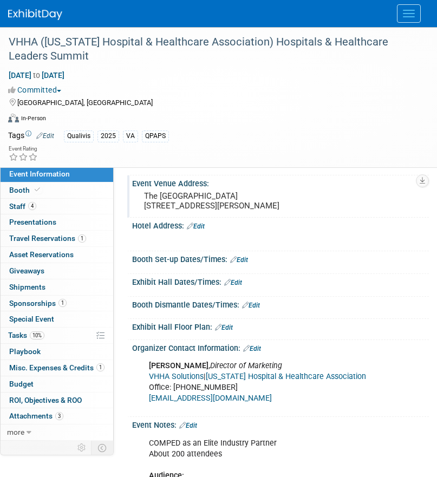
click at [170, 206] on pre "The [GEOGRAPHIC_DATA] [STREET_ADDRESS][PERSON_NAME]" at bounding box center [280, 201] width 273 height 20
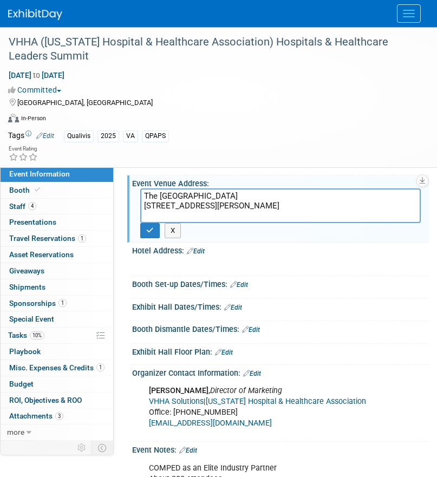
drag, startPoint x: 144, startPoint y: 196, endPoint x: 262, endPoint y: 222, distance: 120.9
click at [262, 221] on textarea "The [GEOGRAPHIC_DATA] [STREET_ADDRESS][PERSON_NAME]" at bounding box center [280, 206] width 281 height 35
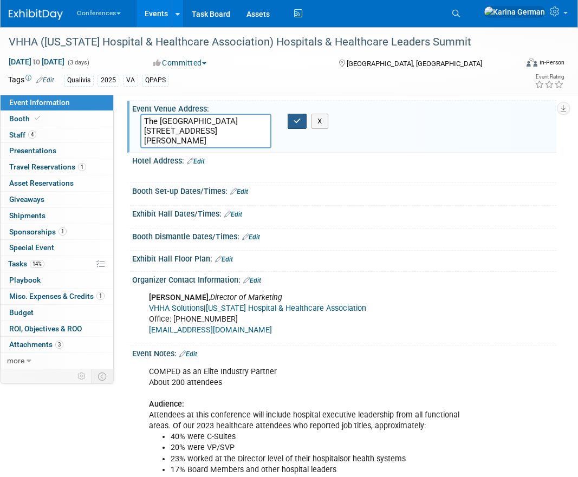
click at [294, 115] on button "button" at bounding box center [298, 121] width 20 height 15
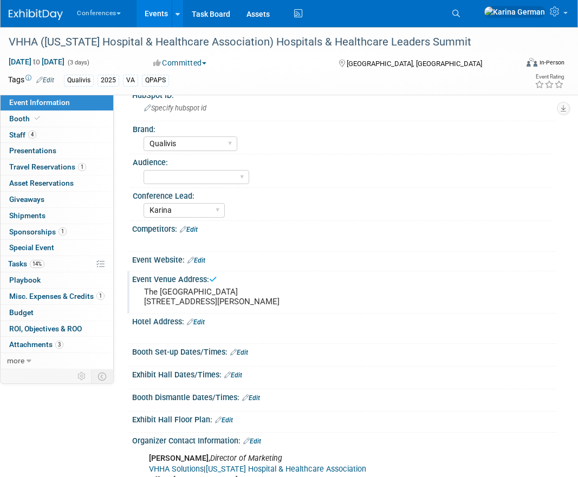
scroll to position [0, 0]
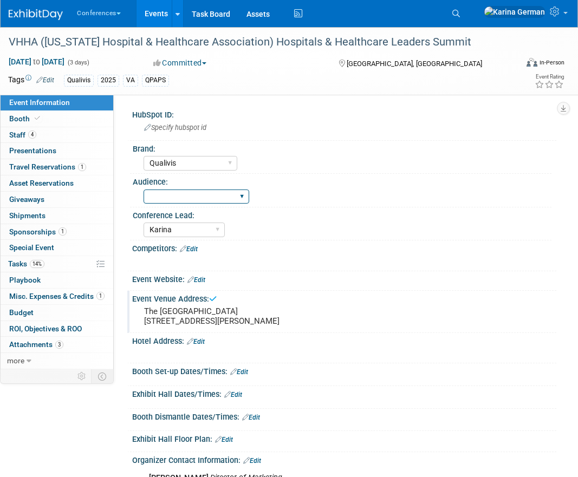
click at [213, 198] on select "Client-facing Clinician/Provider-facing Both N/a" at bounding box center [197, 197] width 106 height 15
select select "Client-facing"
click at [197, 279] on link "Edit" at bounding box center [196, 280] width 18 height 8
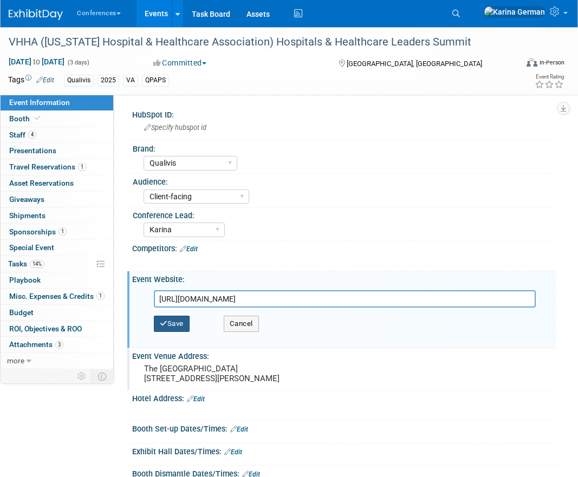
type input "https://web.cvent.com/event/c073a9b8-4528-4b77-842f-afddce538ba9/summary"
click at [180, 327] on button "Save" at bounding box center [172, 324] width 36 height 16
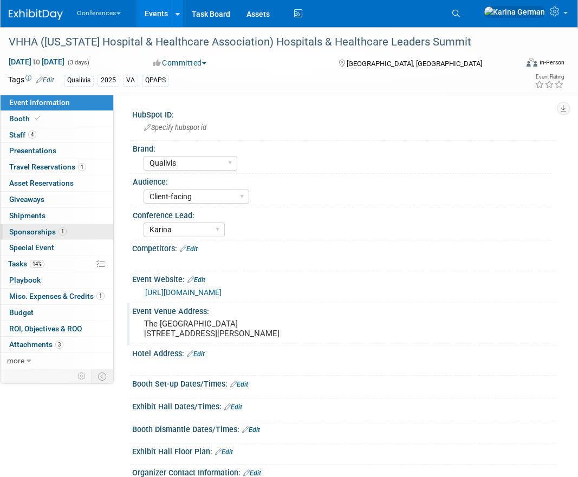
click at [69, 227] on link "1 Sponsorships 1" at bounding box center [57, 232] width 113 height 16
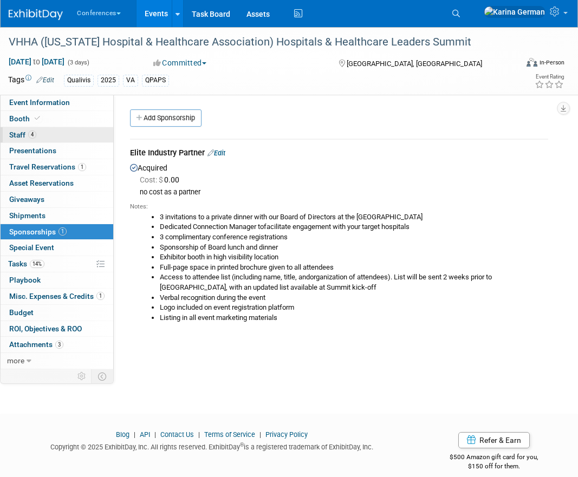
click at [90, 127] on link "4 Staff 4" at bounding box center [57, 135] width 113 height 16
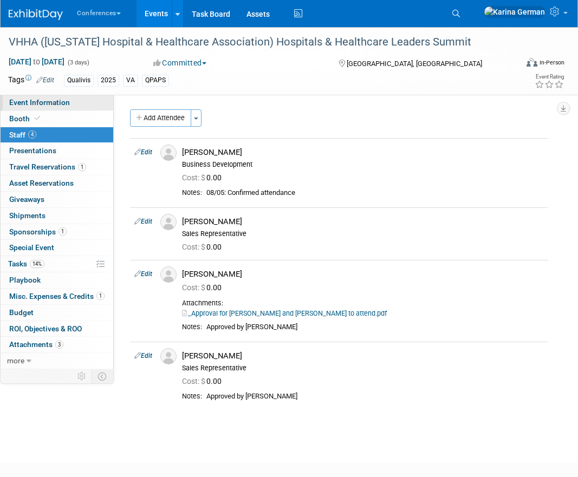
click at [71, 102] on link "Event Information" at bounding box center [57, 103] width 113 height 16
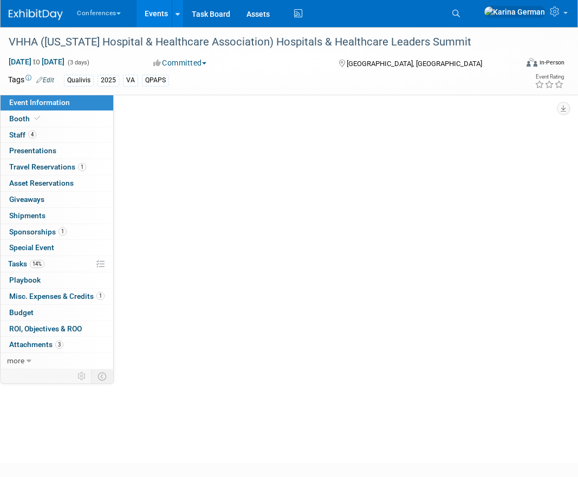
select select "Qualivis"
select select "Client-facing"
select select "Karina"
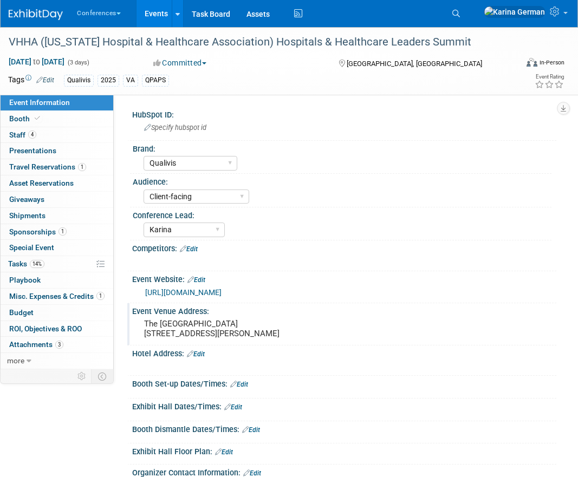
click at [198, 326] on pre "The Omni Homestead Resort 7696 Sam Snead Hwy, Hot Springs, VA 24445" at bounding box center [220, 329] width 153 height 20
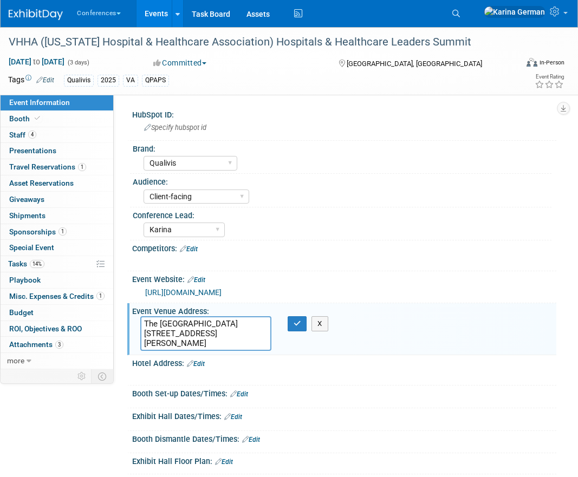
drag, startPoint x: 142, startPoint y: 324, endPoint x: 244, endPoint y: 353, distance: 105.3
click at [242, 350] on textarea "The Omni Homestead Resort 7696 Sam Snead Hwy, Hot Springs, VA 24445" at bounding box center [205, 333] width 131 height 35
click at [297, 325] on icon "button" at bounding box center [298, 323] width 8 height 7
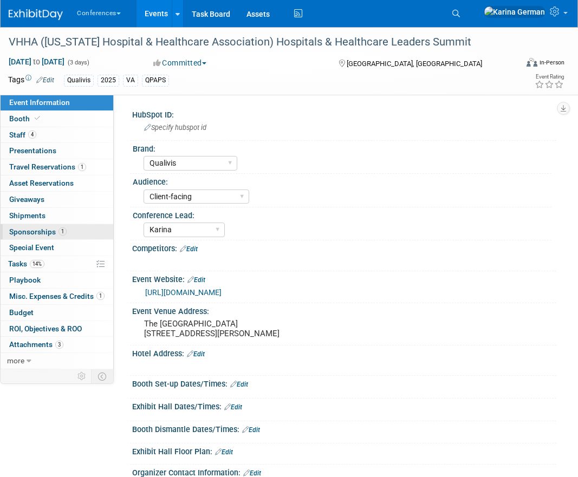
click at [66, 226] on link "1 Sponsorships 1" at bounding box center [57, 232] width 113 height 16
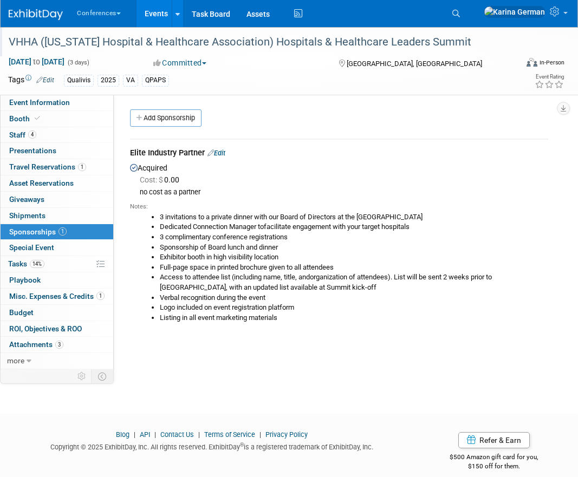
click at [437, 29] on div at bounding box center [261, 31] width 513 height 9
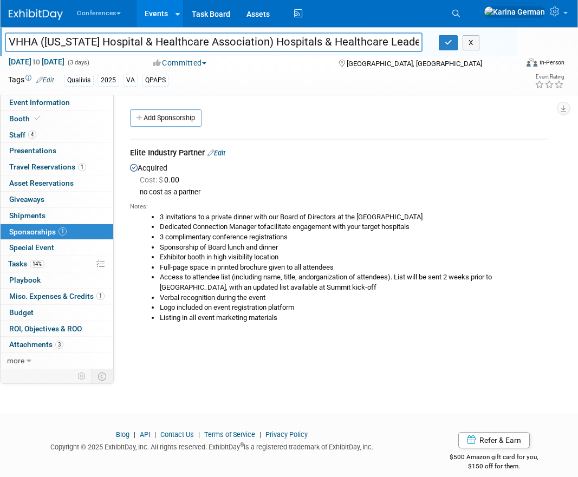
click at [437, 2] on li "Search" at bounding box center [458, 12] width 24 height 25
click at [437, 11] on icon at bounding box center [456, 14] width 8 height 8
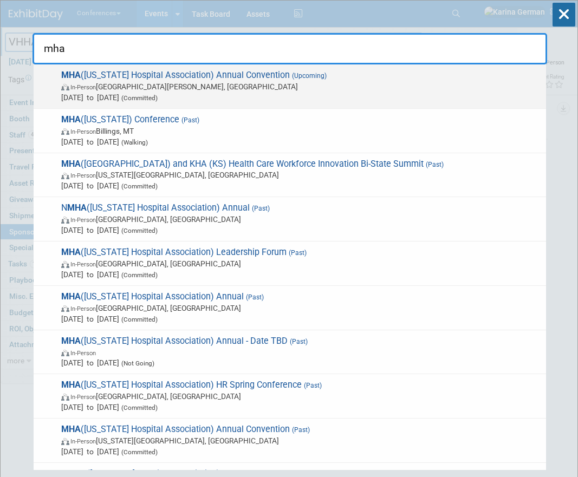
type input "mha"
click at [199, 83] on span "In-Person Saint Charles, MO" at bounding box center [300, 86] width 479 height 11
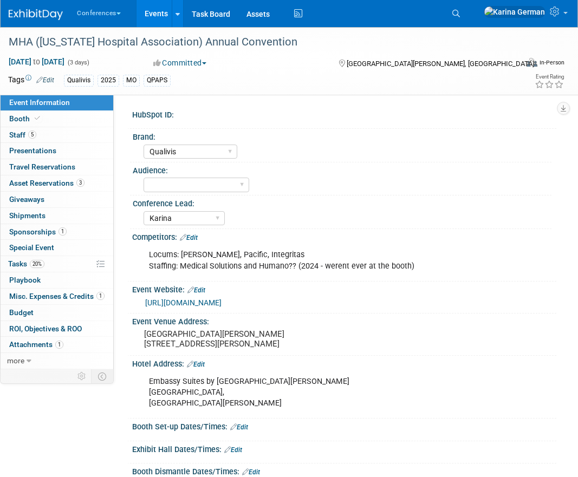
select select "Qualivis"
select select "Karina"
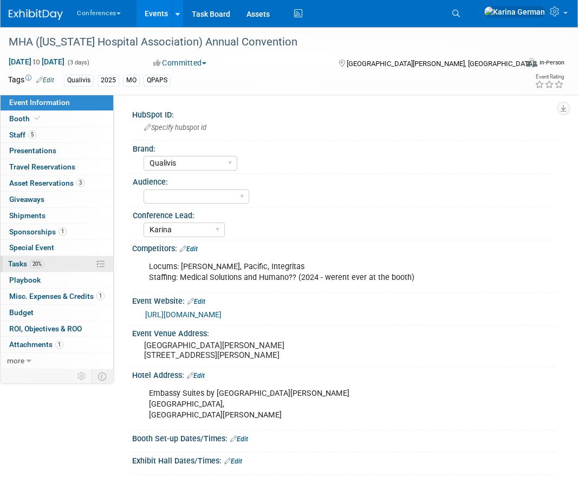
click at [54, 264] on link "20% Tasks 20%" at bounding box center [57, 264] width 113 height 16
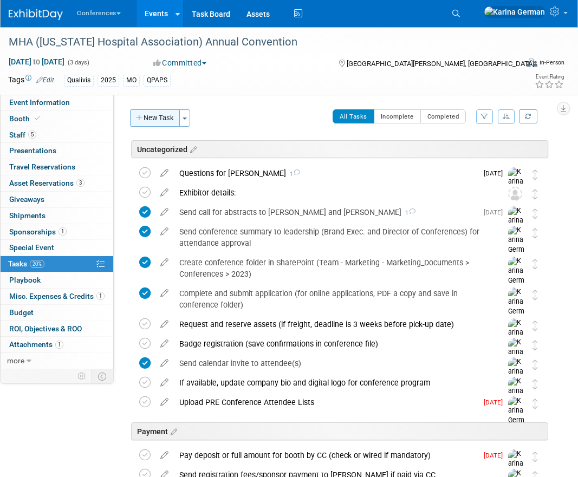
click at [152, 115] on button "New Task" at bounding box center [155, 117] width 50 height 17
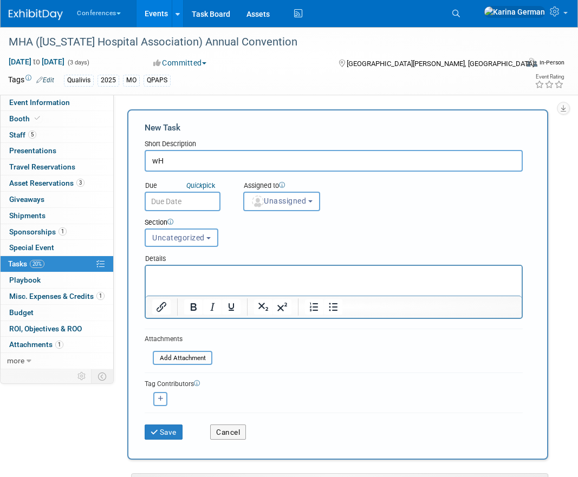
type input "w"
type input "Who should attend MONL lunch?"
click at [282, 206] on button "Unassigned" at bounding box center [281, 202] width 77 height 20
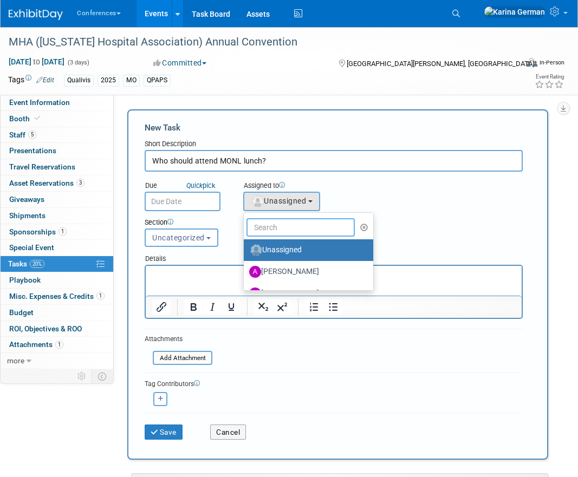
click at [278, 222] on input "text" at bounding box center [301, 227] width 108 height 18
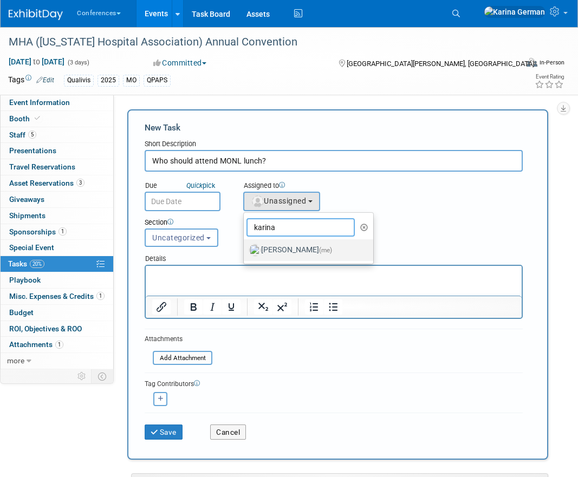
type input "karina"
click at [279, 243] on label "Karina German (me)" at bounding box center [305, 250] width 113 height 17
click at [245, 245] on input "Karina German (me)" at bounding box center [241, 248] width 7 height 7
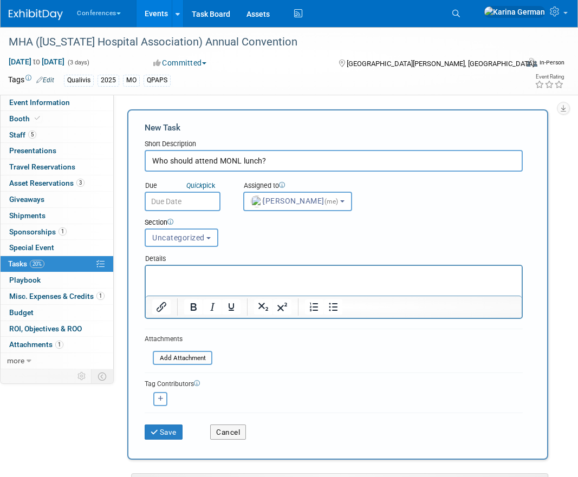
select select "eb9a80ed-01df-455e-b7c9-ebccef2a47a7"
click at [188, 202] on input "text" at bounding box center [183, 202] width 76 height 20
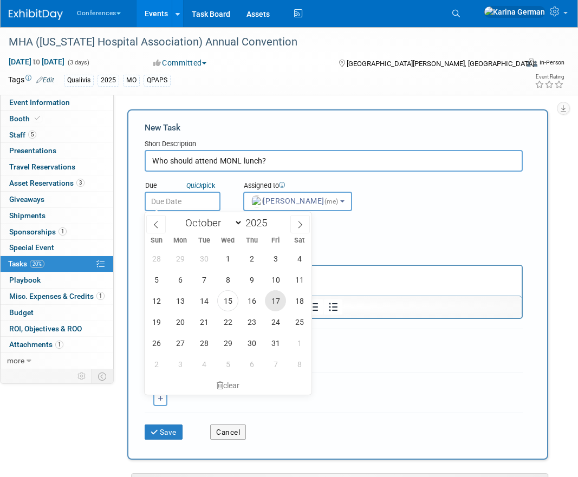
click at [273, 302] on span "17" at bounding box center [275, 300] width 21 height 21
type input "Oct 17, 2025"
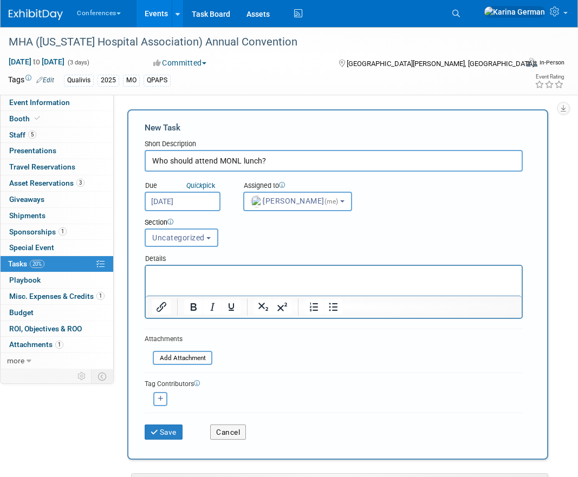
click at [192, 281] on html at bounding box center [334, 273] width 376 height 15
click at [173, 437] on button "Save" at bounding box center [164, 432] width 38 height 15
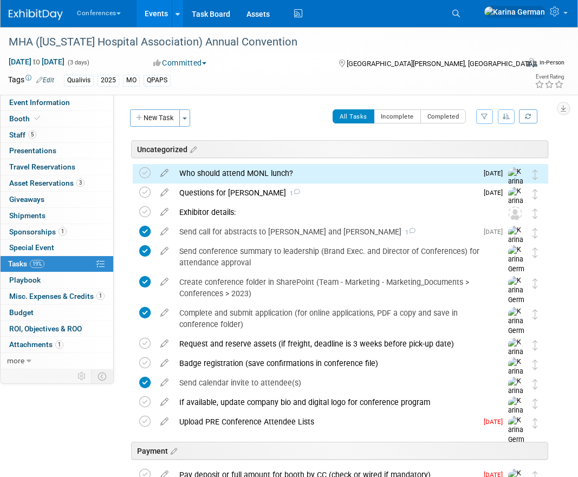
click at [219, 176] on div "Who should attend MONL lunch?" at bounding box center [325, 173] width 303 height 18
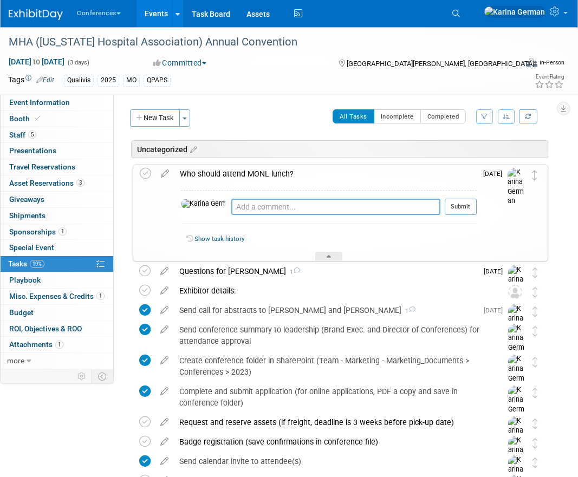
click at [231, 206] on textarea at bounding box center [335, 207] width 209 height 16
type textarea "receive 3 registrations, pinged Kelly on who should attend"
click at [459, 196] on div "receive 3 registrations, pinged Kelly on who should attend Pro tip: Press Ctrl-…" at bounding box center [329, 209] width 296 height 39
click at [460, 205] on button "Submit" at bounding box center [461, 207] width 32 height 16
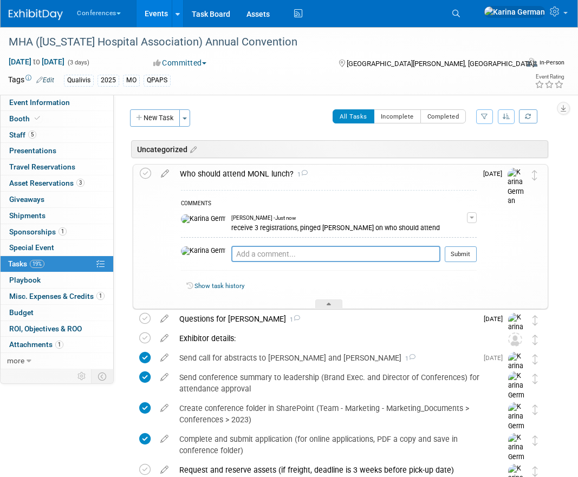
click at [247, 172] on div "Who should attend MONL lunch? 1" at bounding box center [325, 174] width 302 height 18
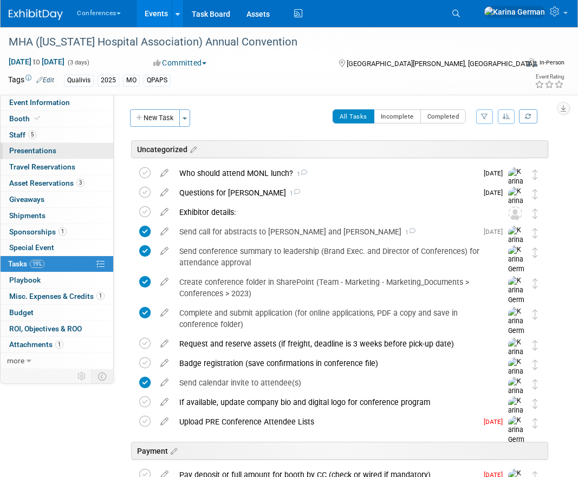
click at [56, 145] on link "0 Presentations 0" at bounding box center [57, 151] width 113 height 16
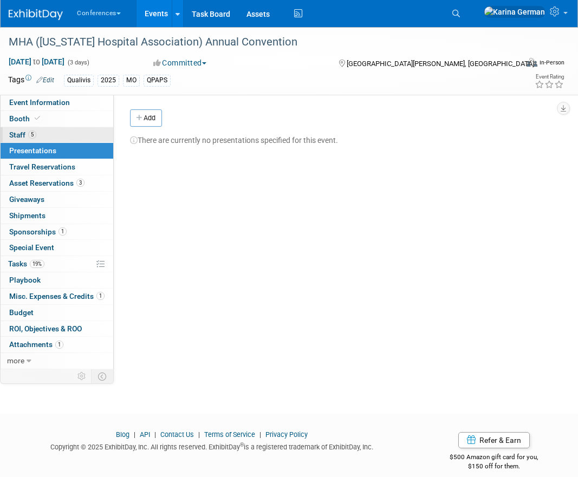
click at [47, 140] on link "5 Staff 5" at bounding box center [57, 135] width 113 height 16
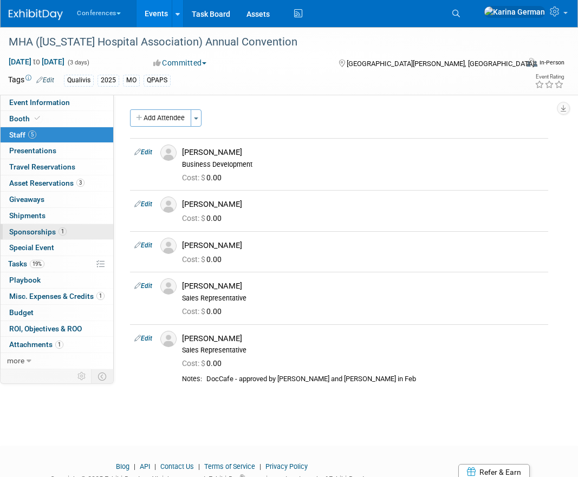
click at [77, 235] on link "1 Sponsorships 1" at bounding box center [57, 232] width 113 height 16
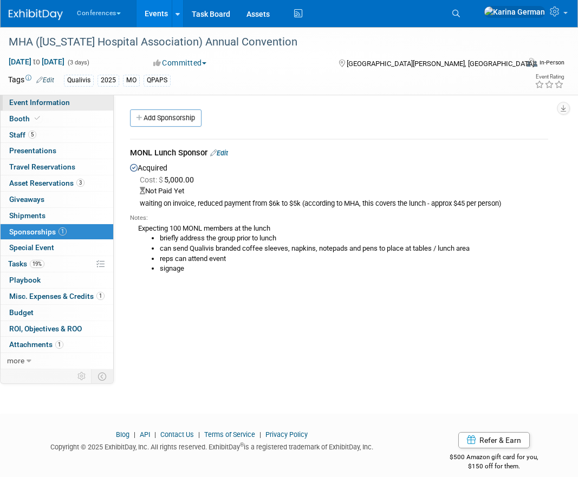
click at [89, 102] on link "Event Information" at bounding box center [57, 103] width 113 height 16
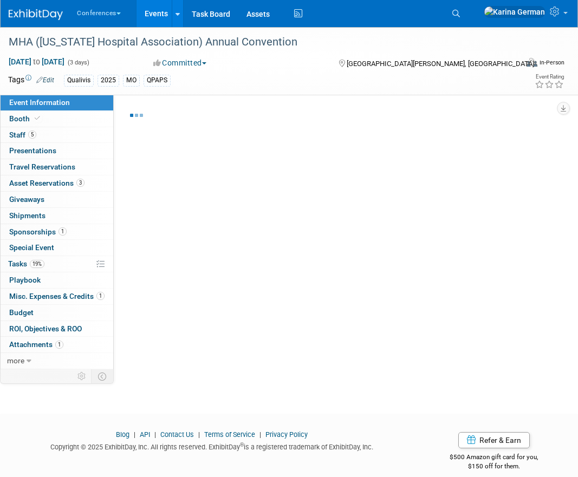
select select "Qualivis"
select select "Karina"
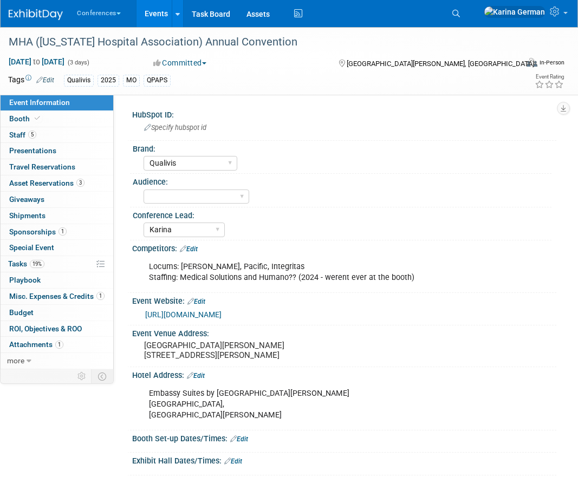
select select "Qualivis"
select select "Karina"
click at [222, 319] on link "[URL][DOMAIN_NAME]" at bounding box center [183, 314] width 76 height 9
